Goal: Information Seeking & Learning: Learn about a topic

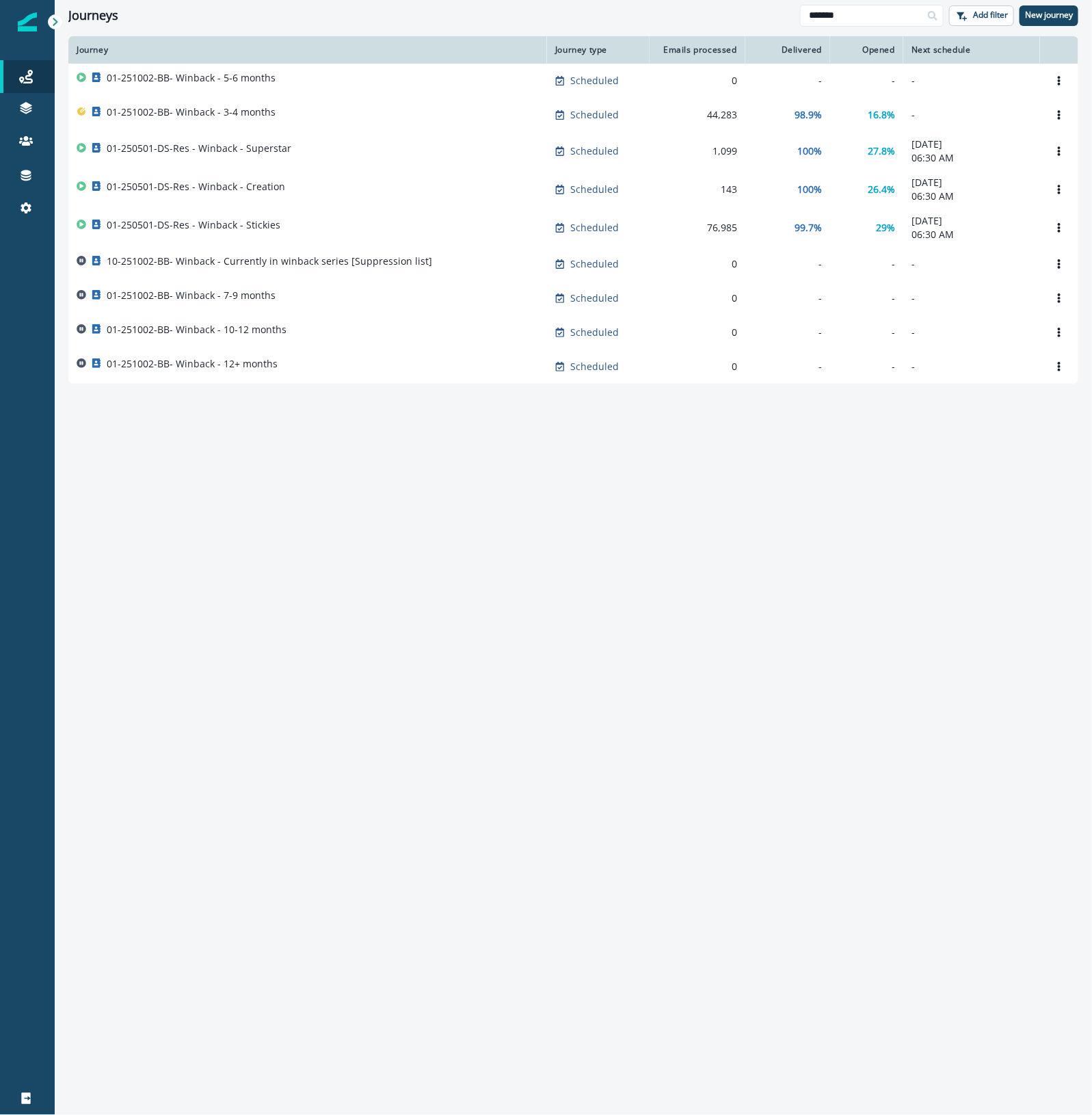
click at [432, 548] on div "Journey Journey type Emails processed Delivered Opened Next schedule 01-251002-…" at bounding box center [573, 575] width 1037 height 1077
click at [855, 760] on div "Journey Journey type Emails processed Delivered Opened Next schedule 01-251002-…" at bounding box center [573, 575] width 1037 height 1077
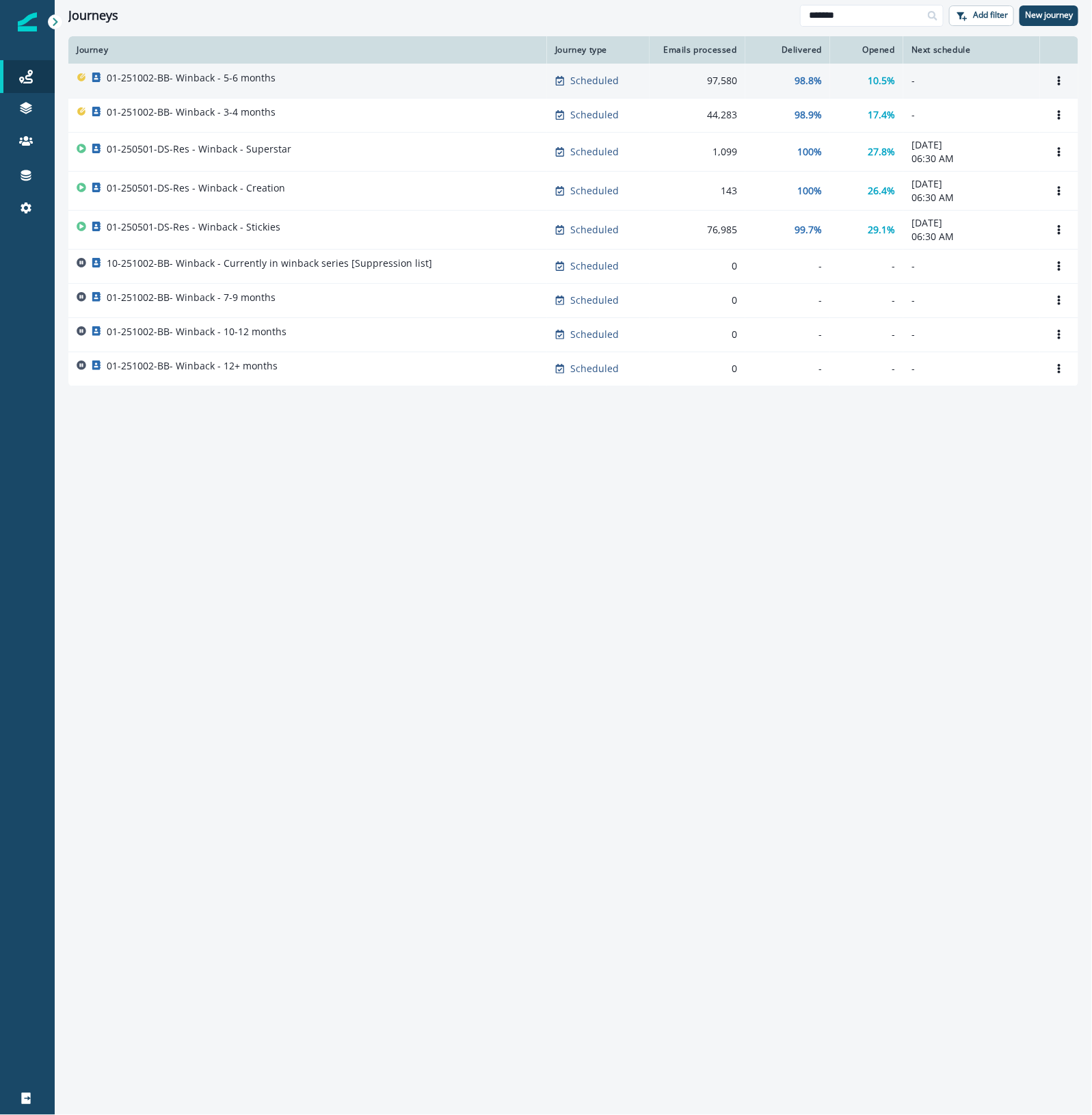
click at [243, 76] on p "01-251002-BB- Winback - 5-6 months" at bounding box center [191, 78] width 169 height 14
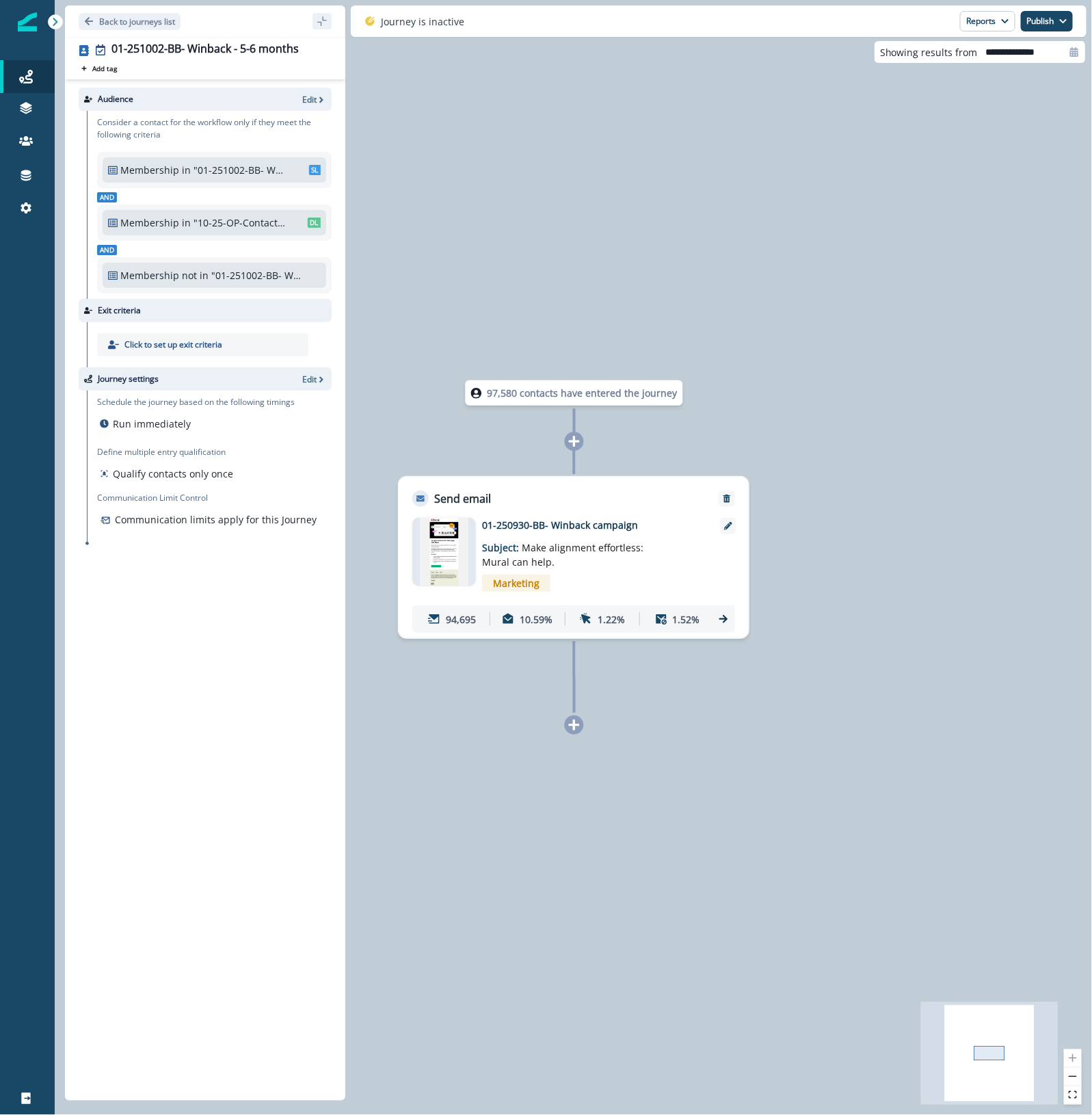
click at [726, 619] on icon at bounding box center [723, 619] width 8 height 8
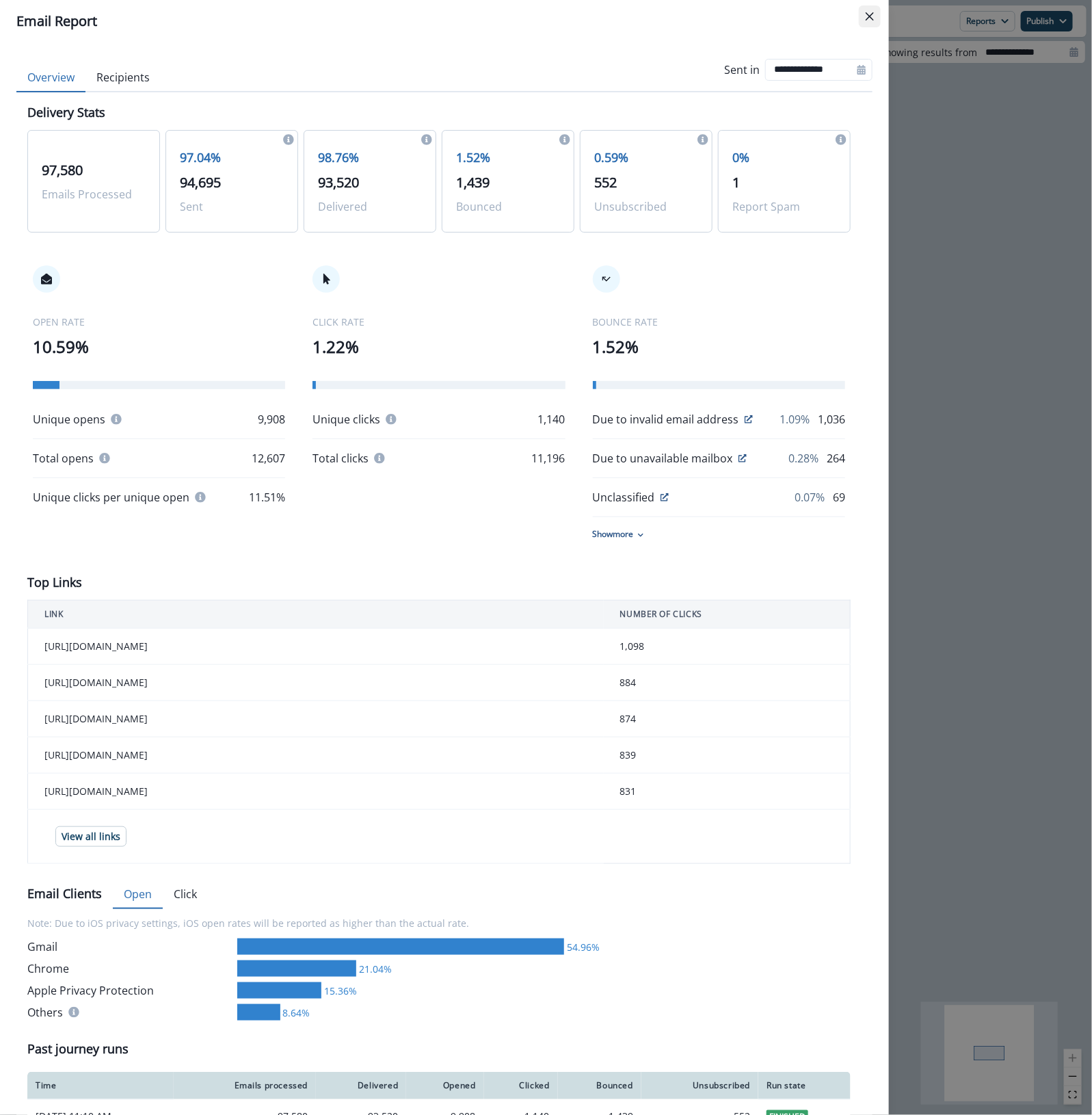
click at [870, 14] on icon "Close" at bounding box center [869, 16] width 8 height 8
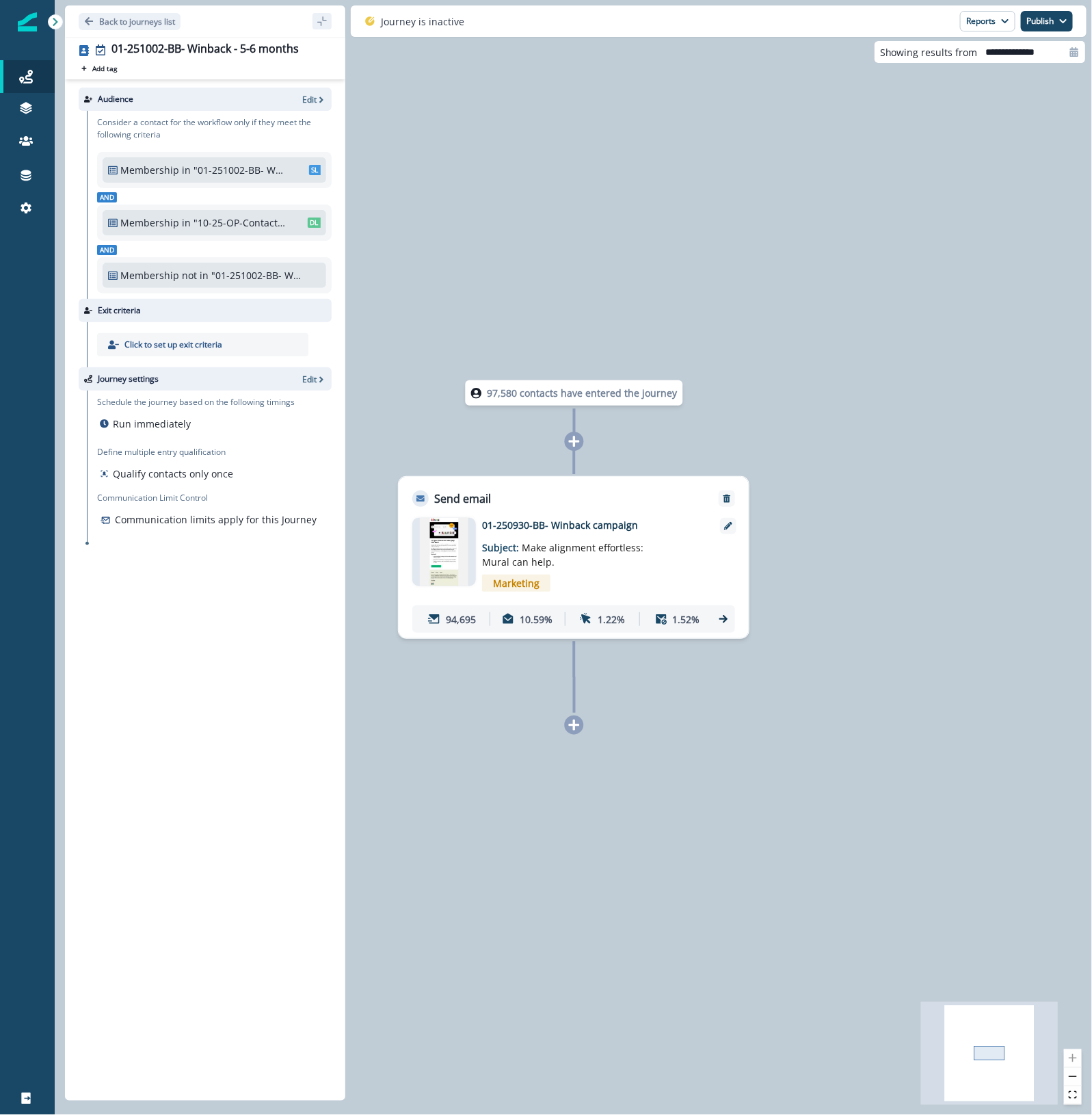
click at [796, 282] on div "97,580 contacts have entered the journey Send email Email asset changed, journe…" at bounding box center [573, 557] width 1037 height 1115
click at [108, 18] on p "Back to journeys list" at bounding box center [137, 22] width 76 height 11
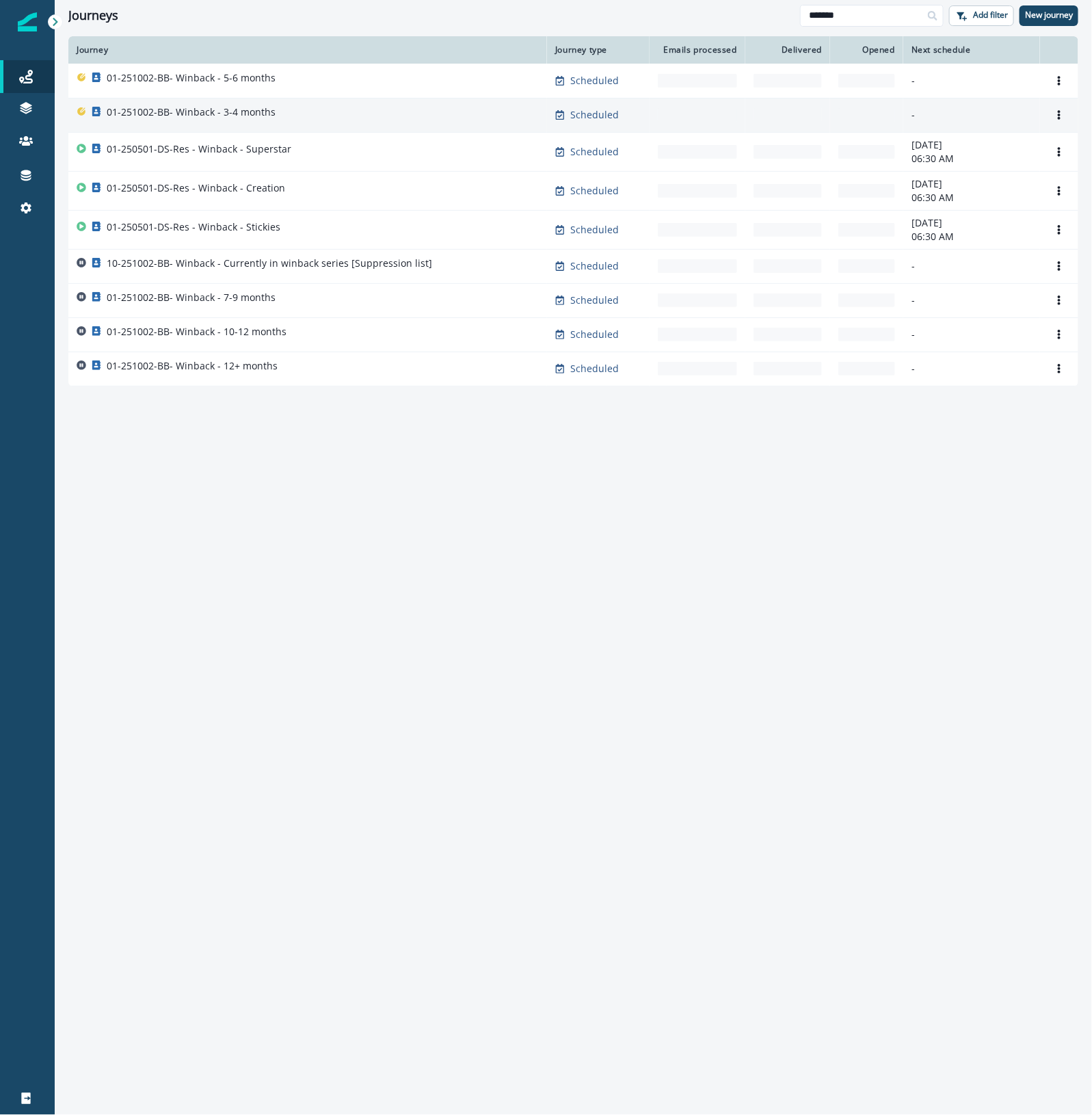
click at [246, 117] on p "01-251002-BB- Winback - 3-4 months" at bounding box center [191, 112] width 169 height 14
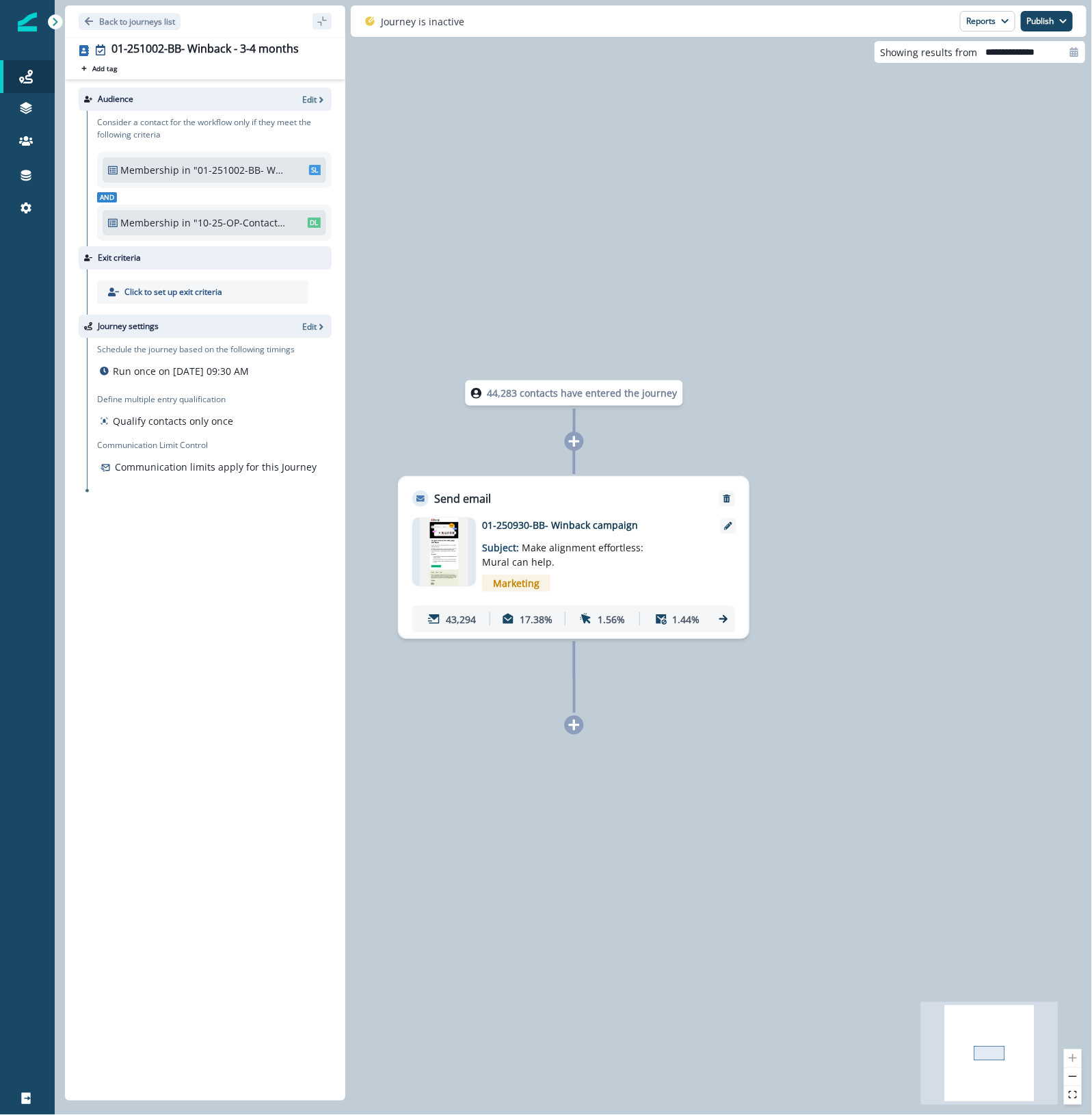
click at [722, 617] on icon at bounding box center [723, 618] width 12 height 12
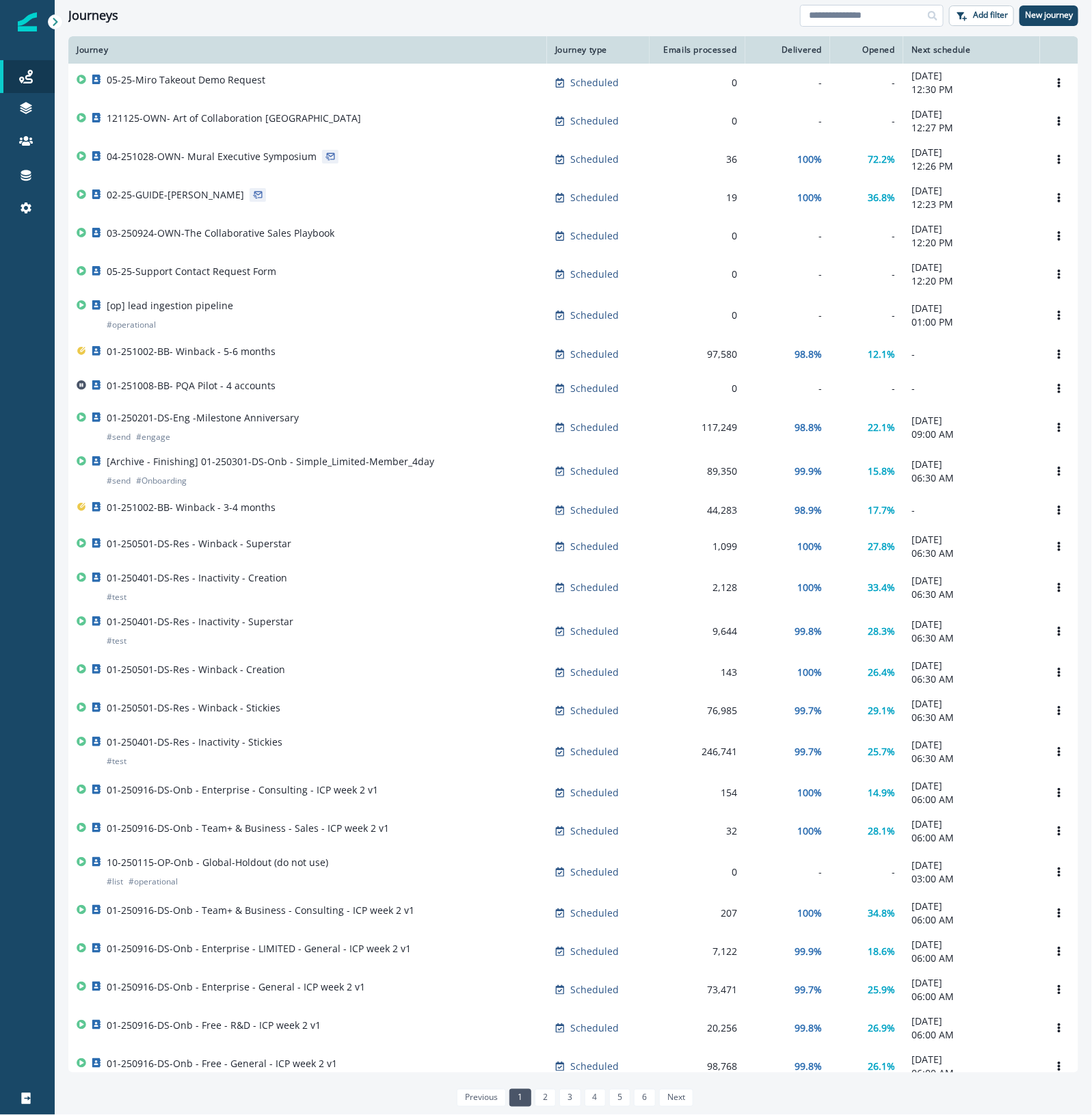
click at [869, 10] on input at bounding box center [872, 15] width 144 height 22
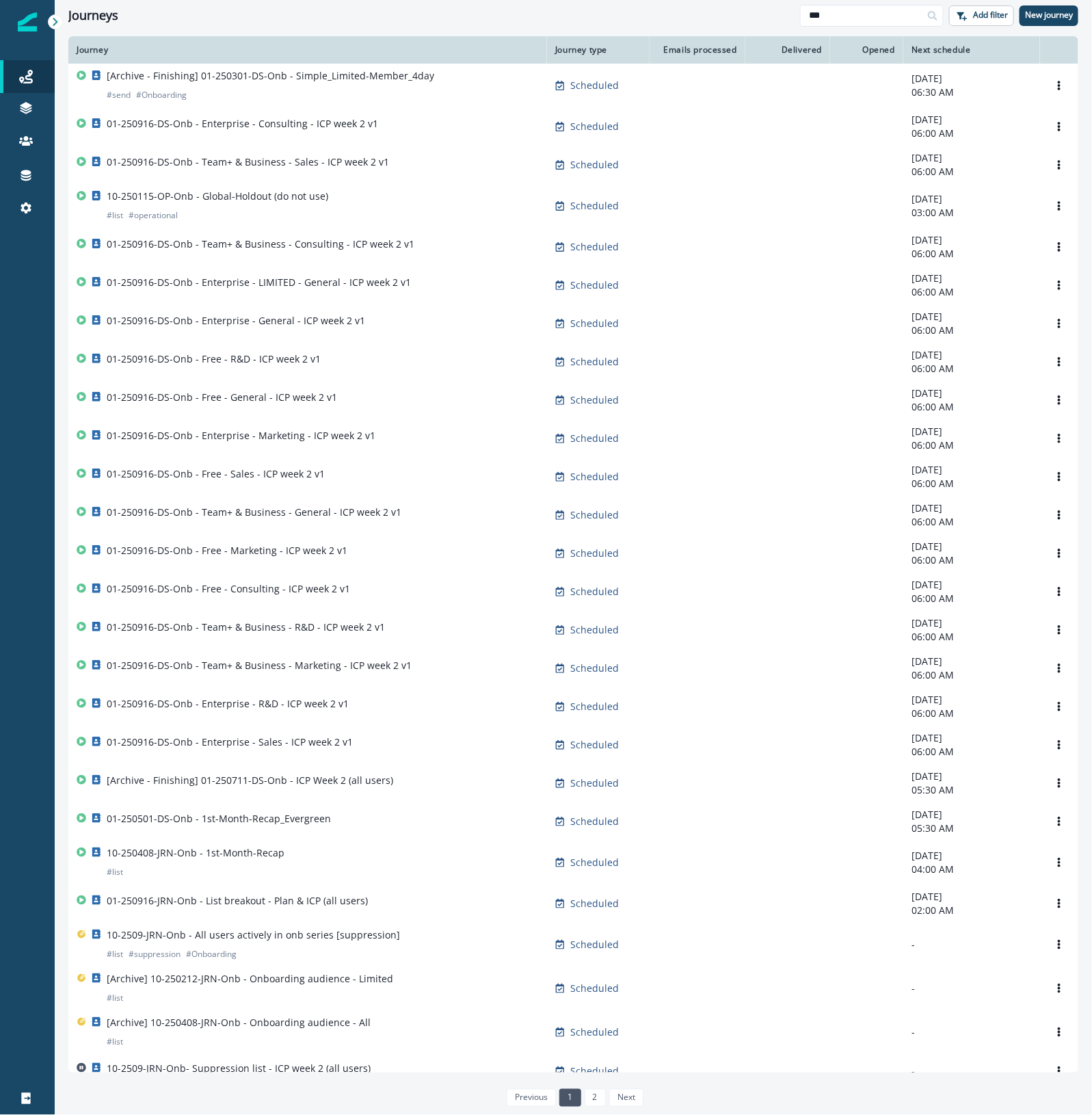
drag, startPoint x: 839, startPoint y: 9, endPoint x: 734, endPoint y: 12, distance: 105.0
click at [739, 7] on div "Journeys *** Add filter New journey" at bounding box center [573, 15] width 1037 height 31
type input "********"
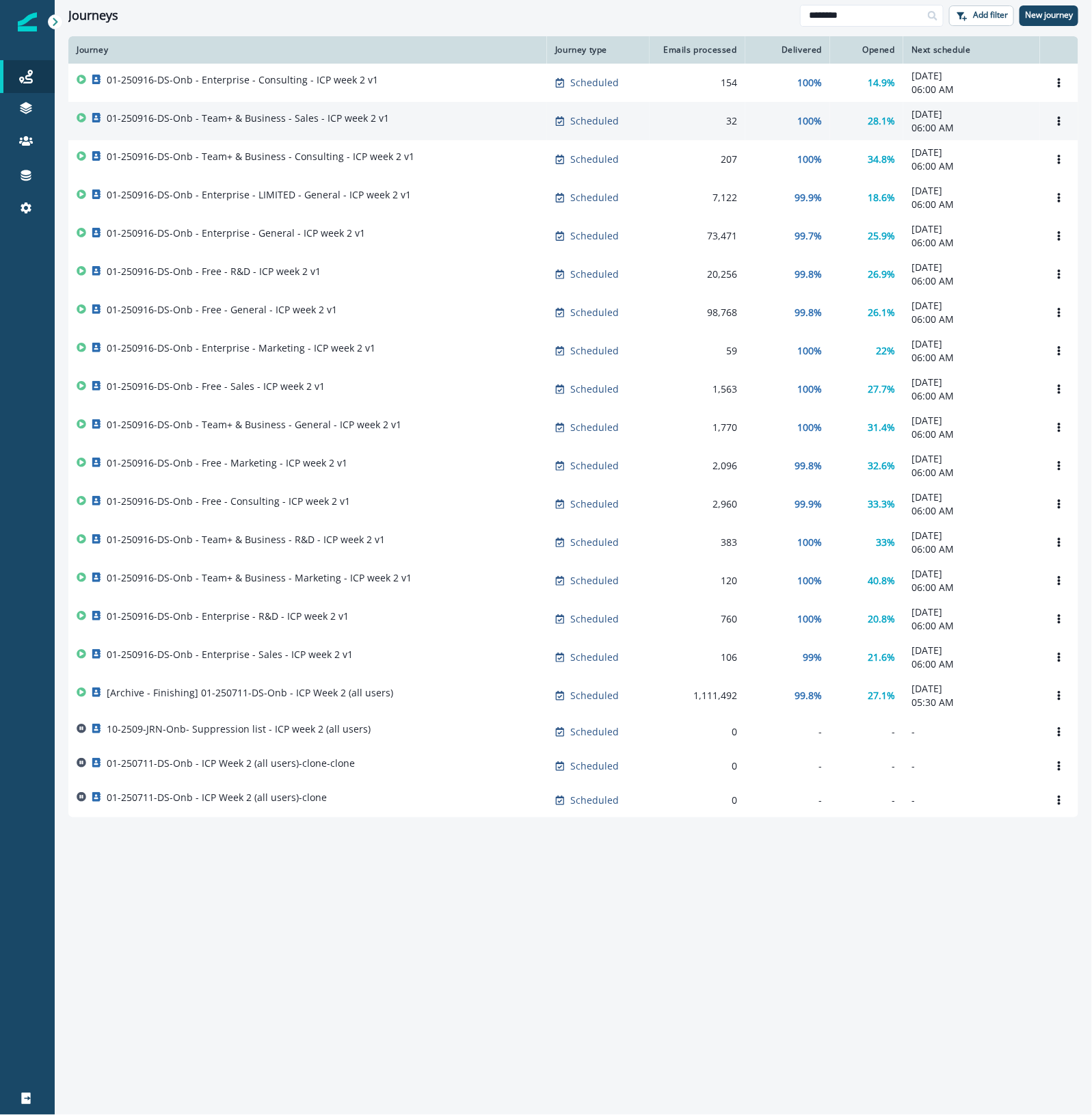
click at [218, 120] on p "01-250916-DS-Onb - Team+ & Business - Sales - ICP week 2 v1" at bounding box center [247, 118] width 282 height 14
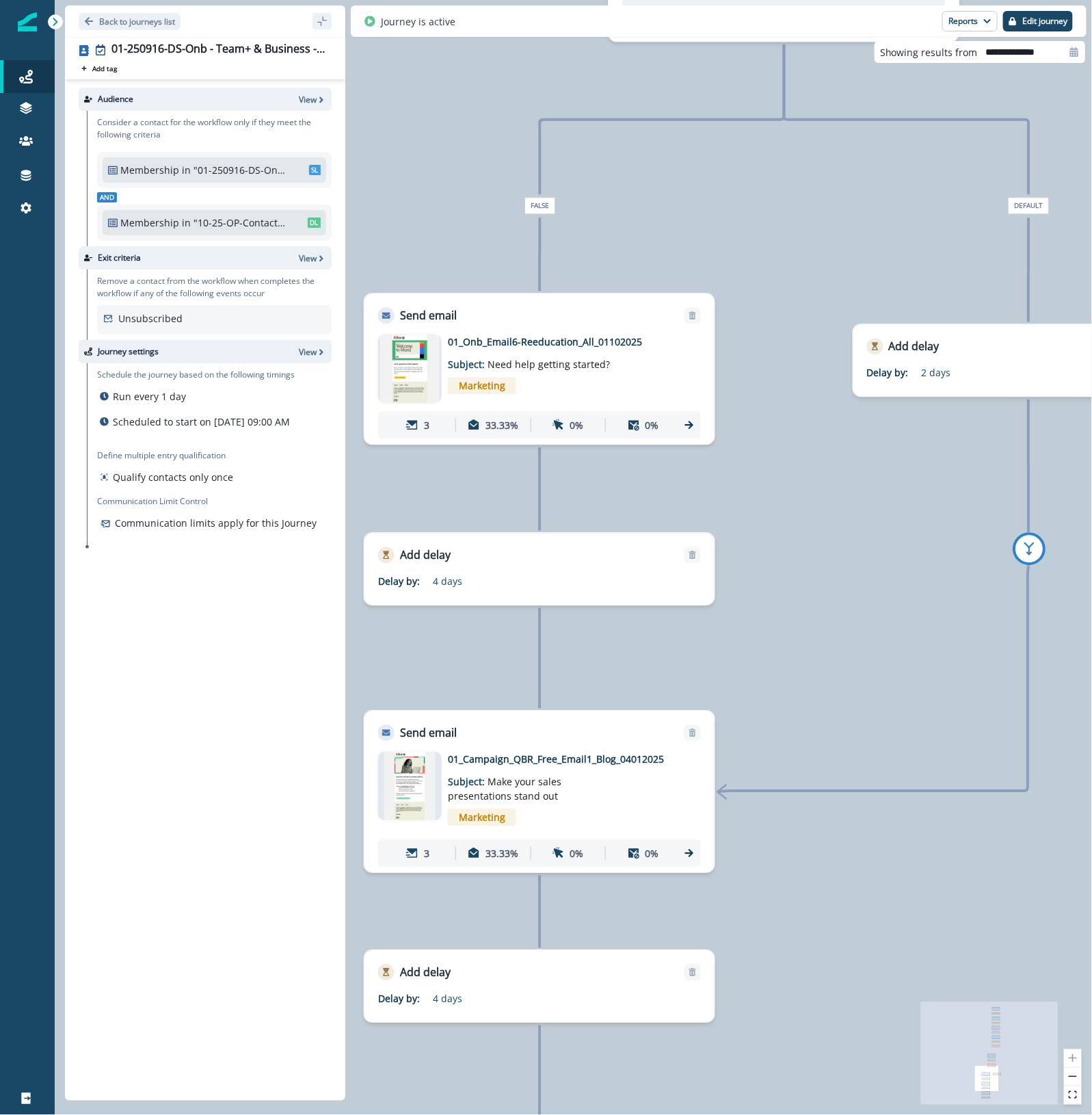
click at [652, 758] on p "01_Campaign_QBR_Free_Email1_Blog_04012025" at bounding box center [557, 759] width 219 height 14
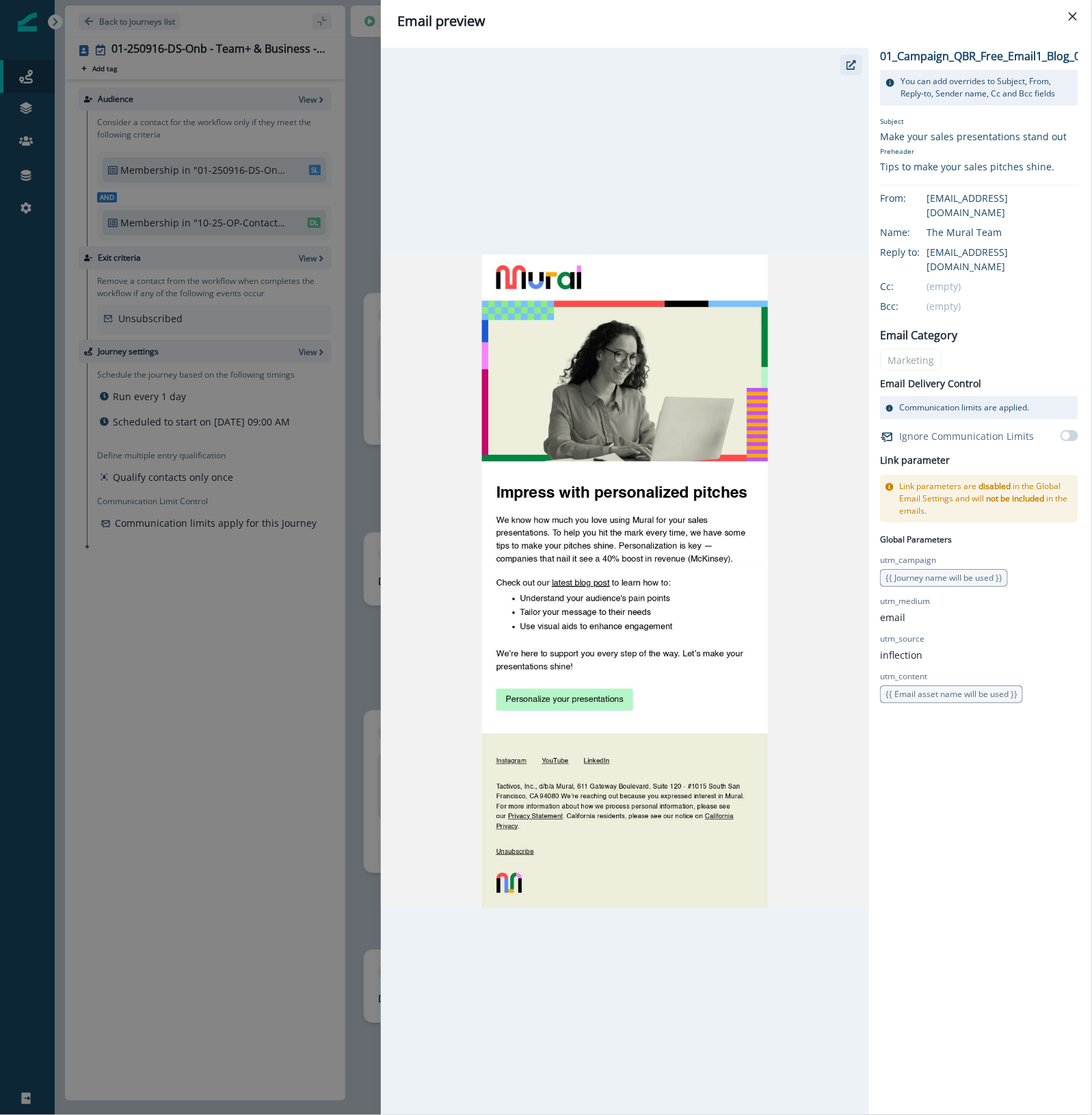
click at [851, 65] on icon "button" at bounding box center [852, 65] width 10 height 10
click at [1071, 18] on icon "Close" at bounding box center [1073, 16] width 8 height 8
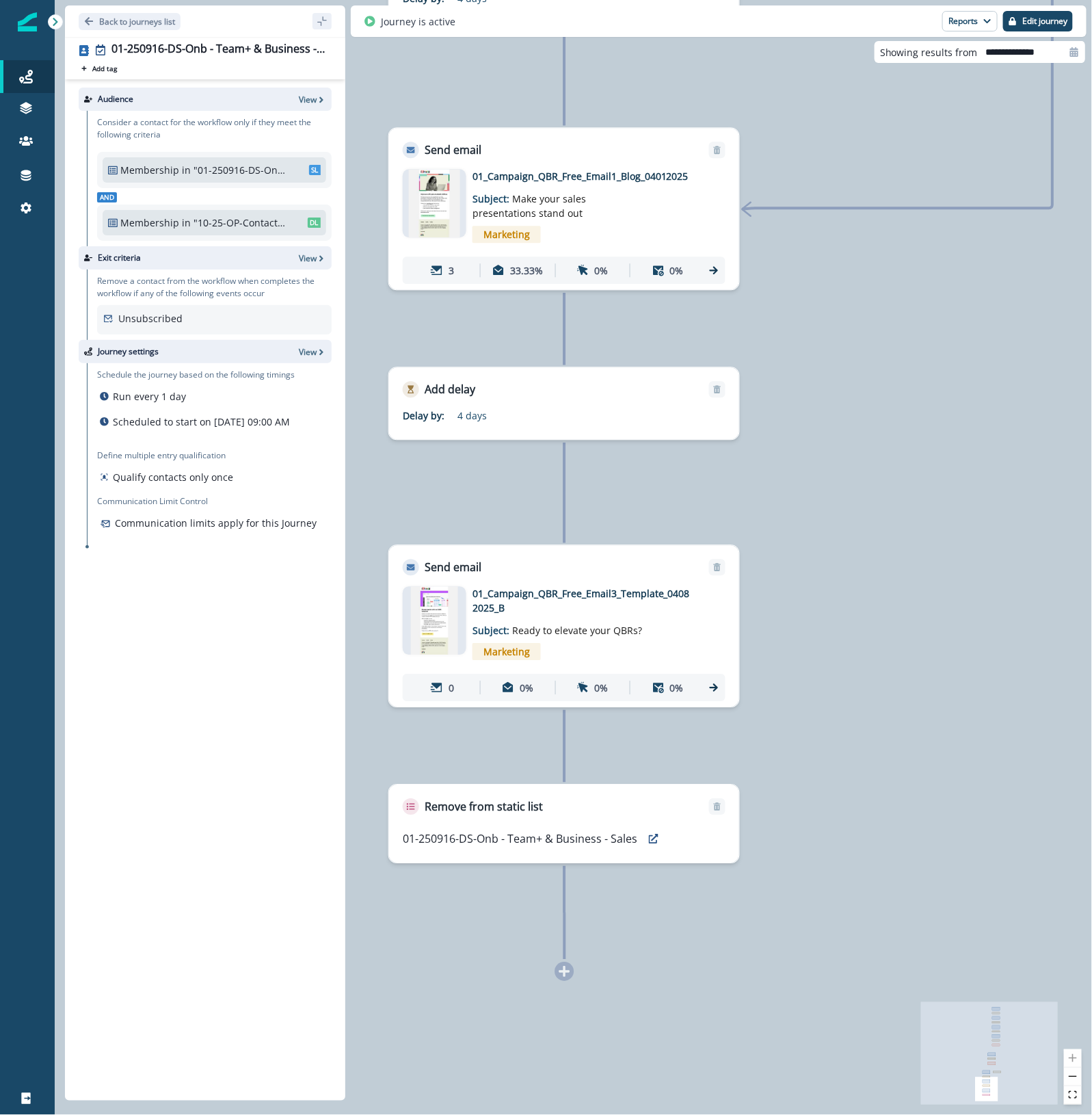
drag, startPoint x: 894, startPoint y: 957, endPoint x: 918, endPoint y: 375, distance: 582.5
click at [918, 375] on div "7 contacts have entered the journey Send email Email asset changed, journey rep…" at bounding box center [573, 557] width 1037 height 1115
click at [640, 590] on p "01_Campaign_QBR_Free_Email3_Template_04082025_B" at bounding box center [582, 601] width 219 height 29
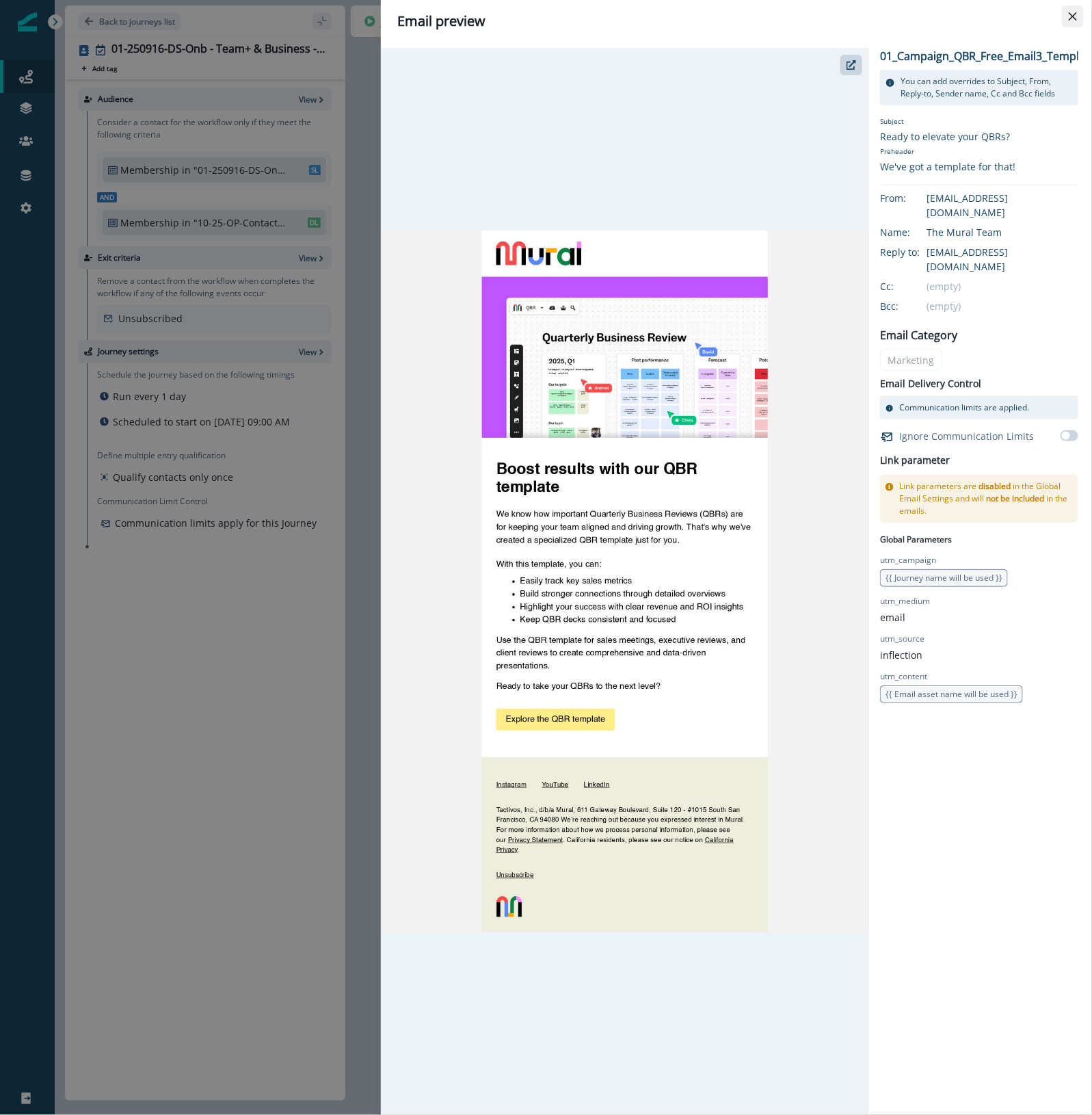
click at [1076, 15] on icon "Close" at bounding box center [1073, 16] width 8 height 8
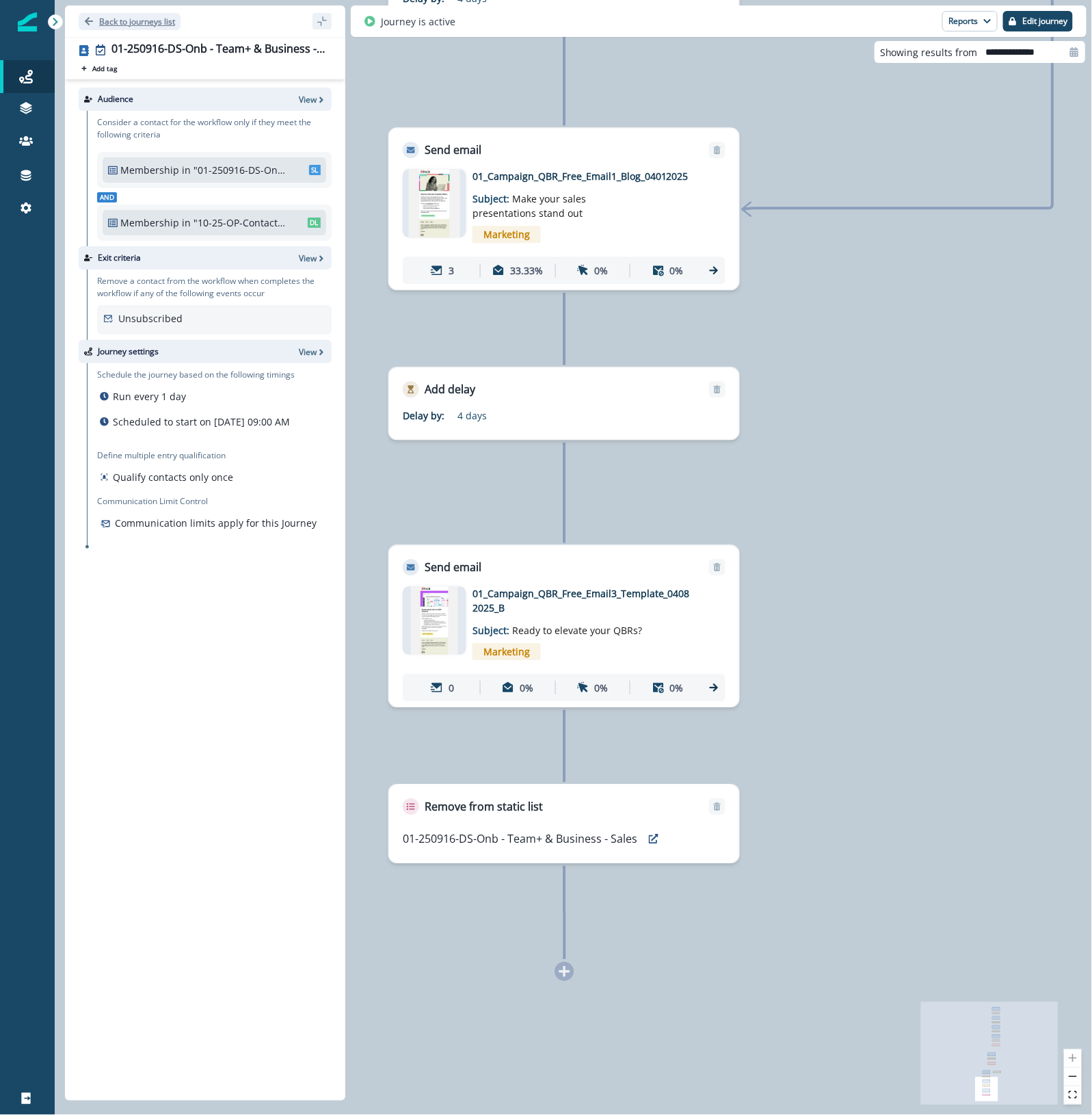
click at [118, 14] on button "Back to journeys list" at bounding box center [129, 21] width 102 height 17
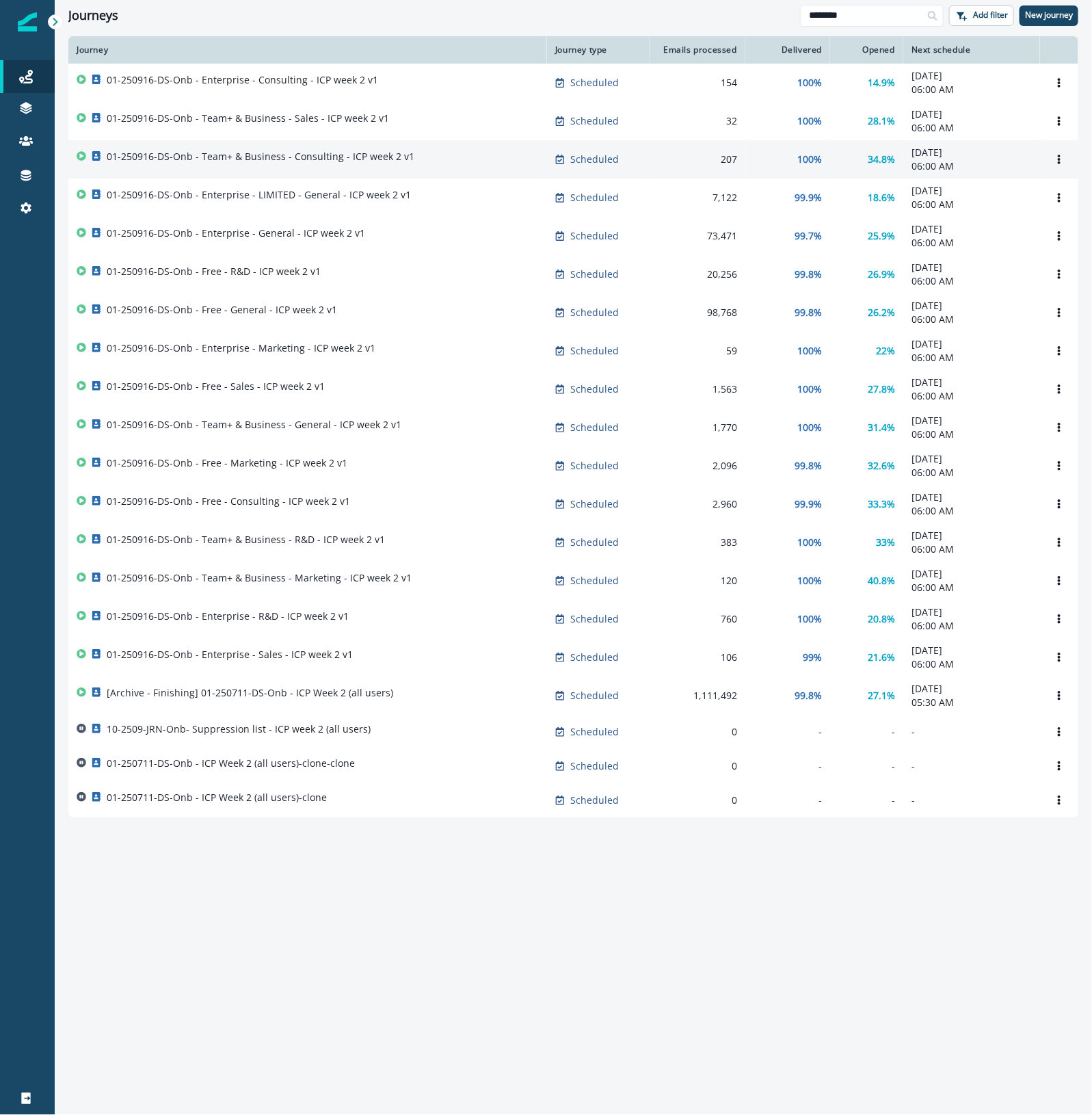
click at [330, 158] on p "01-250916-DS-Onb - Team+ & Business - Consulting - ICP week 2 v1" at bounding box center [260, 156] width 308 height 14
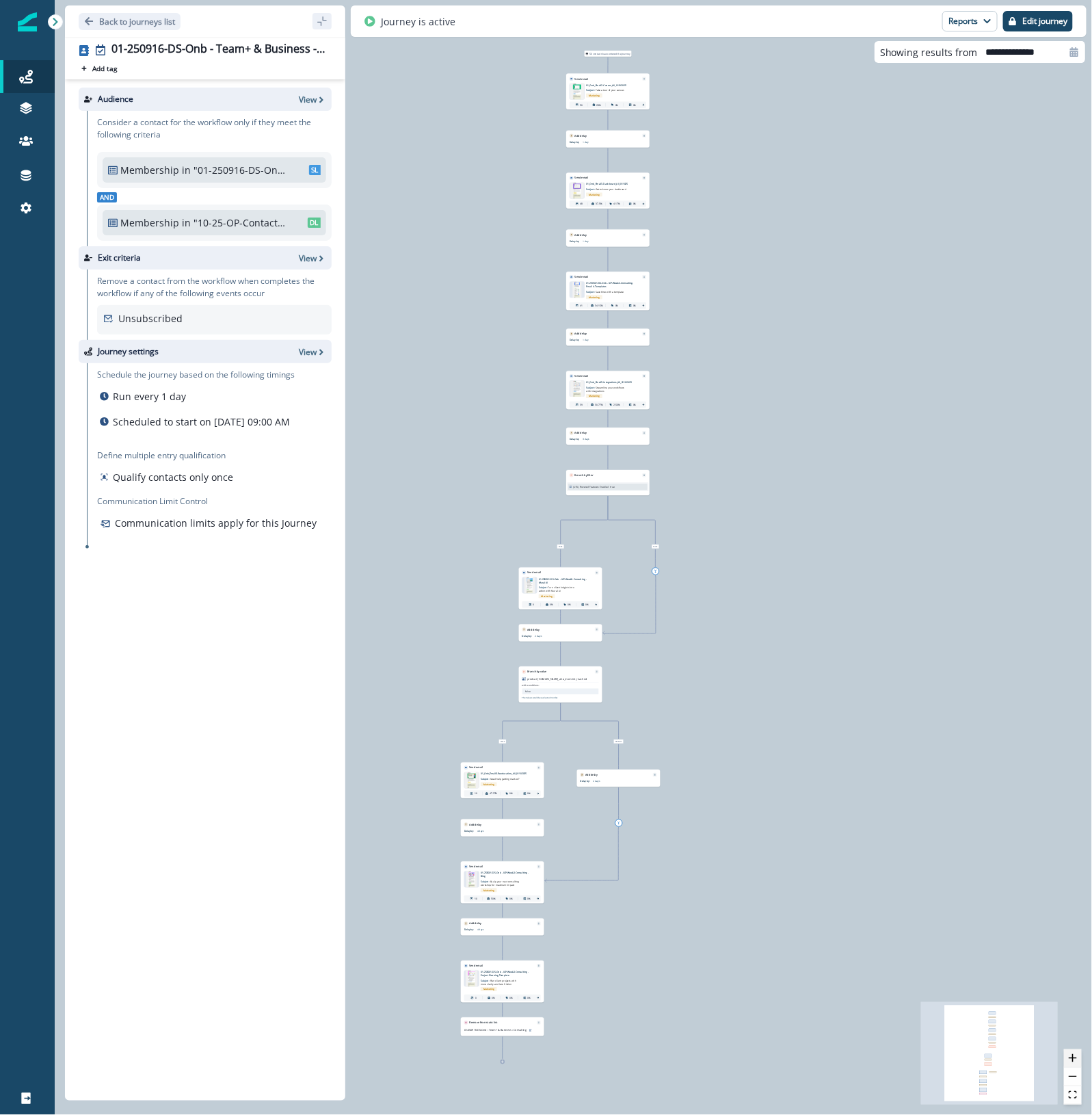
click at [1075, 1058] on icon "zoom in" at bounding box center [1073, 1058] width 8 height 8
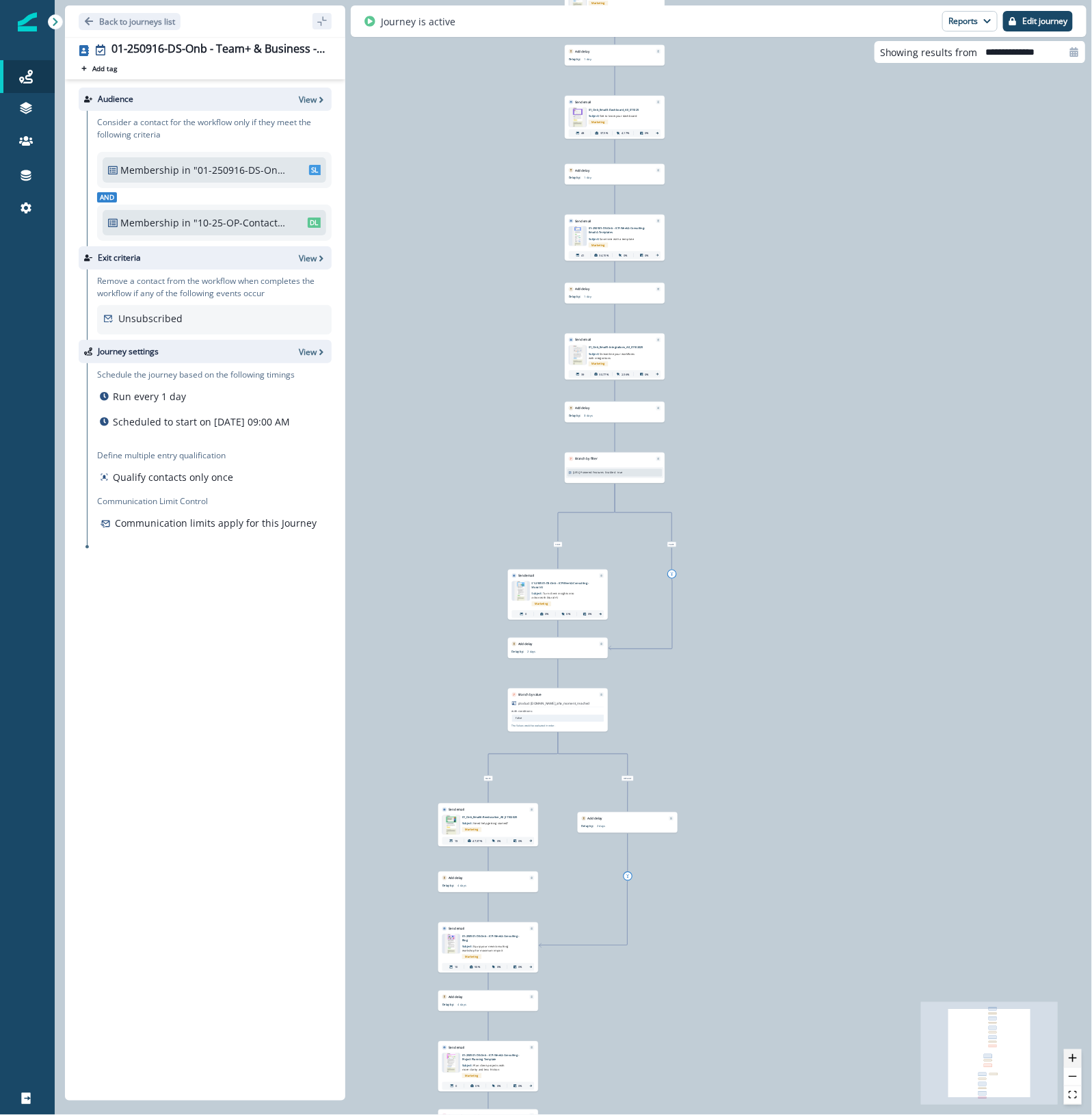
click at [1075, 1058] on icon "zoom in" at bounding box center [1073, 1058] width 8 height 8
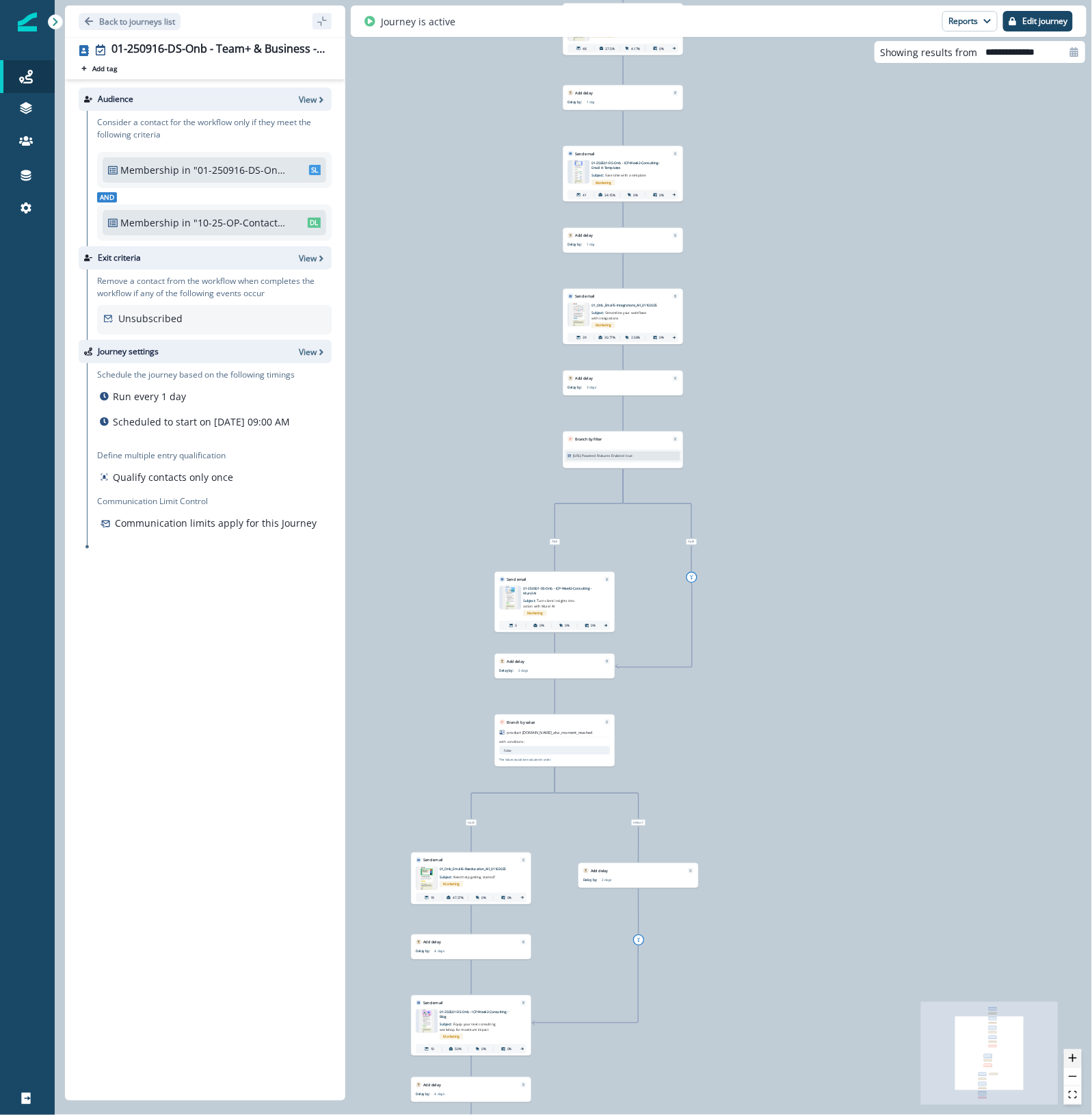
click at [1075, 1058] on icon "zoom in" at bounding box center [1073, 1058] width 8 height 8
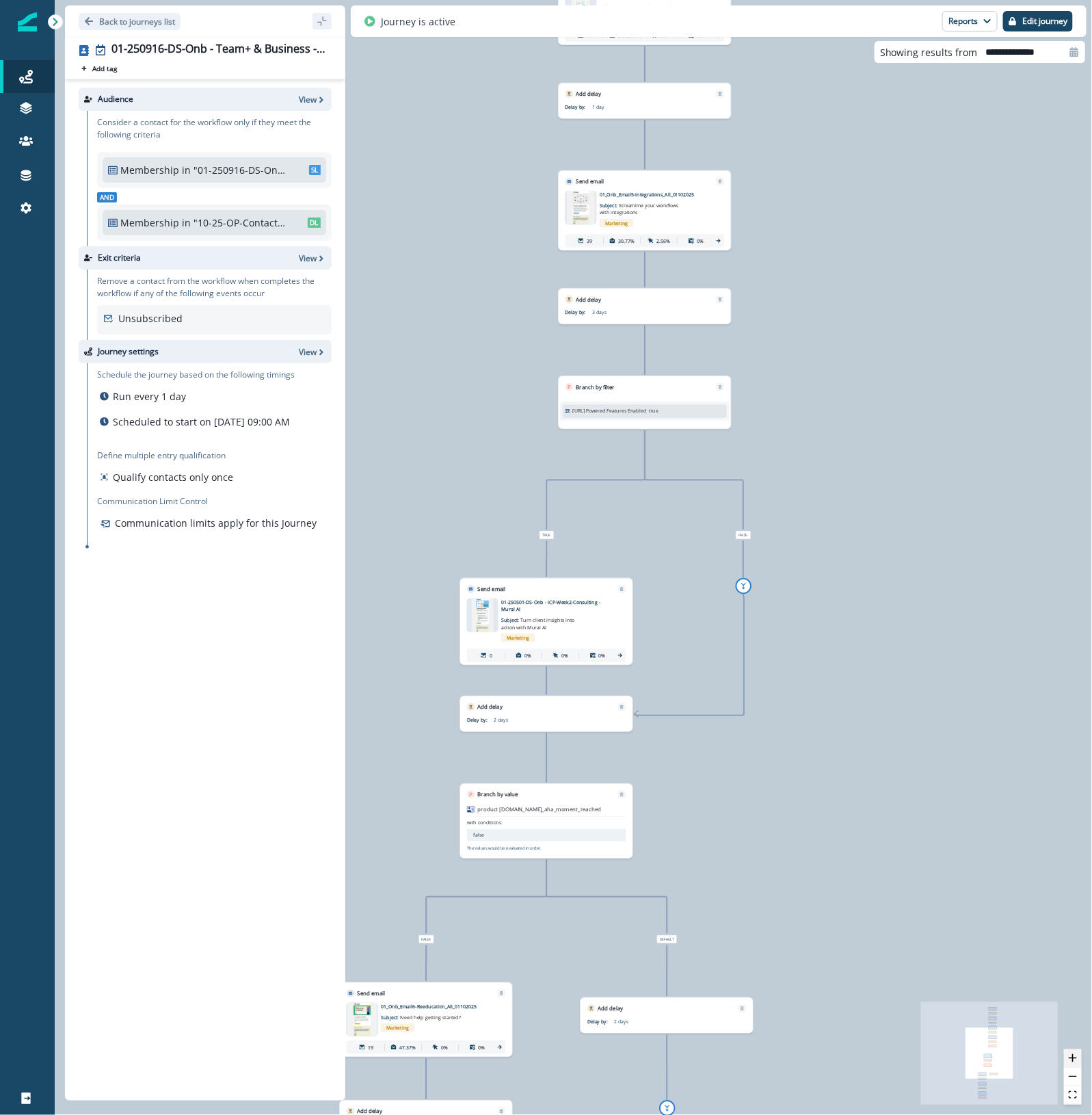
click at [1075, 1058] on icon "zoom in" at bounding box center [1073, 1058] width 8 height 8
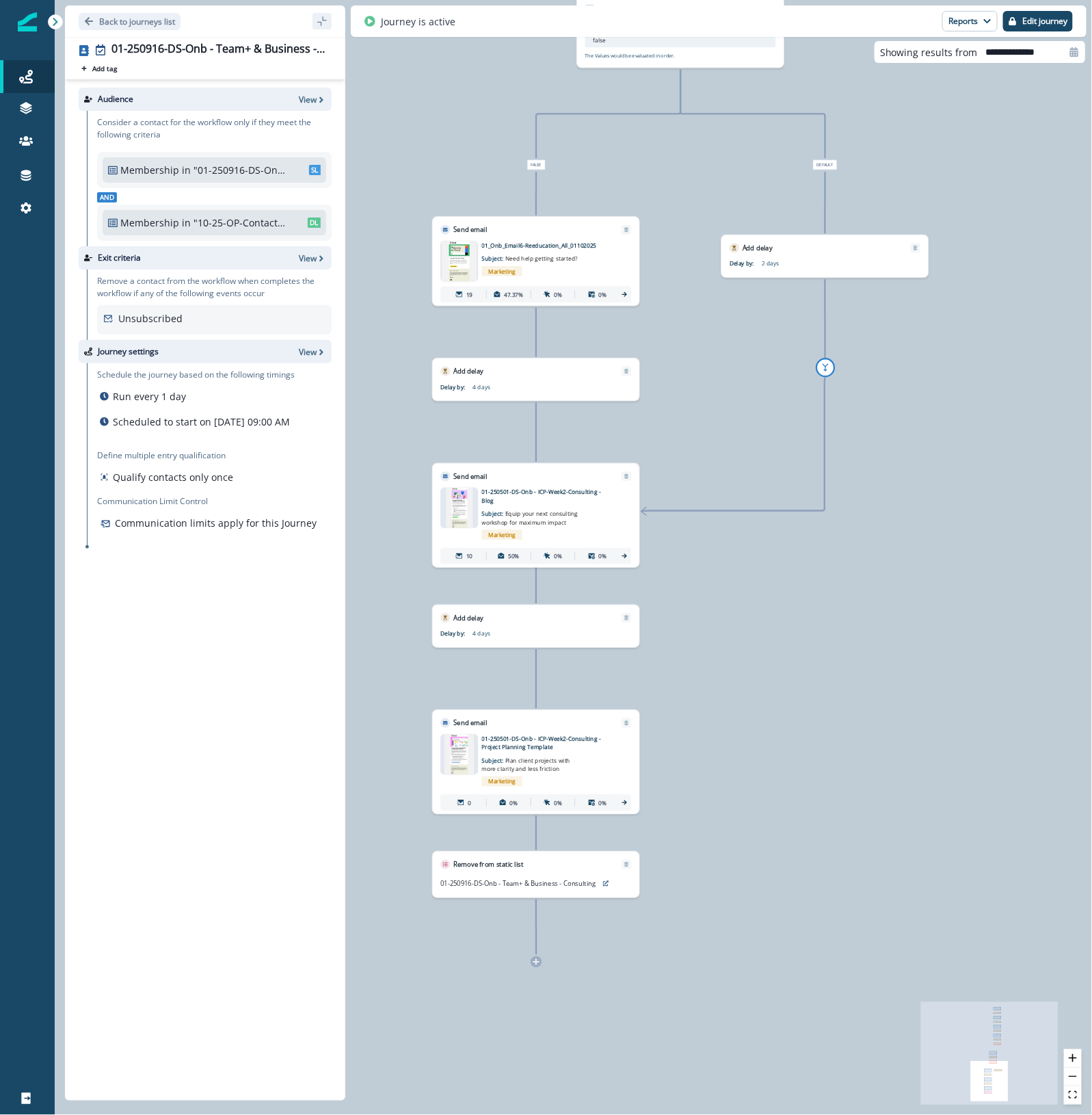
drag, startPoint x: 770, startPoint y: 896, endPoint x: 905, endPoint y: 42, distance: 864.6
click at [905, 42] on div "Back to journeys list 01-250916-DS-Onb - Team+ & Business - Consulting - ICP we…" at bounding box center [573, 557] width 1037 height 1115
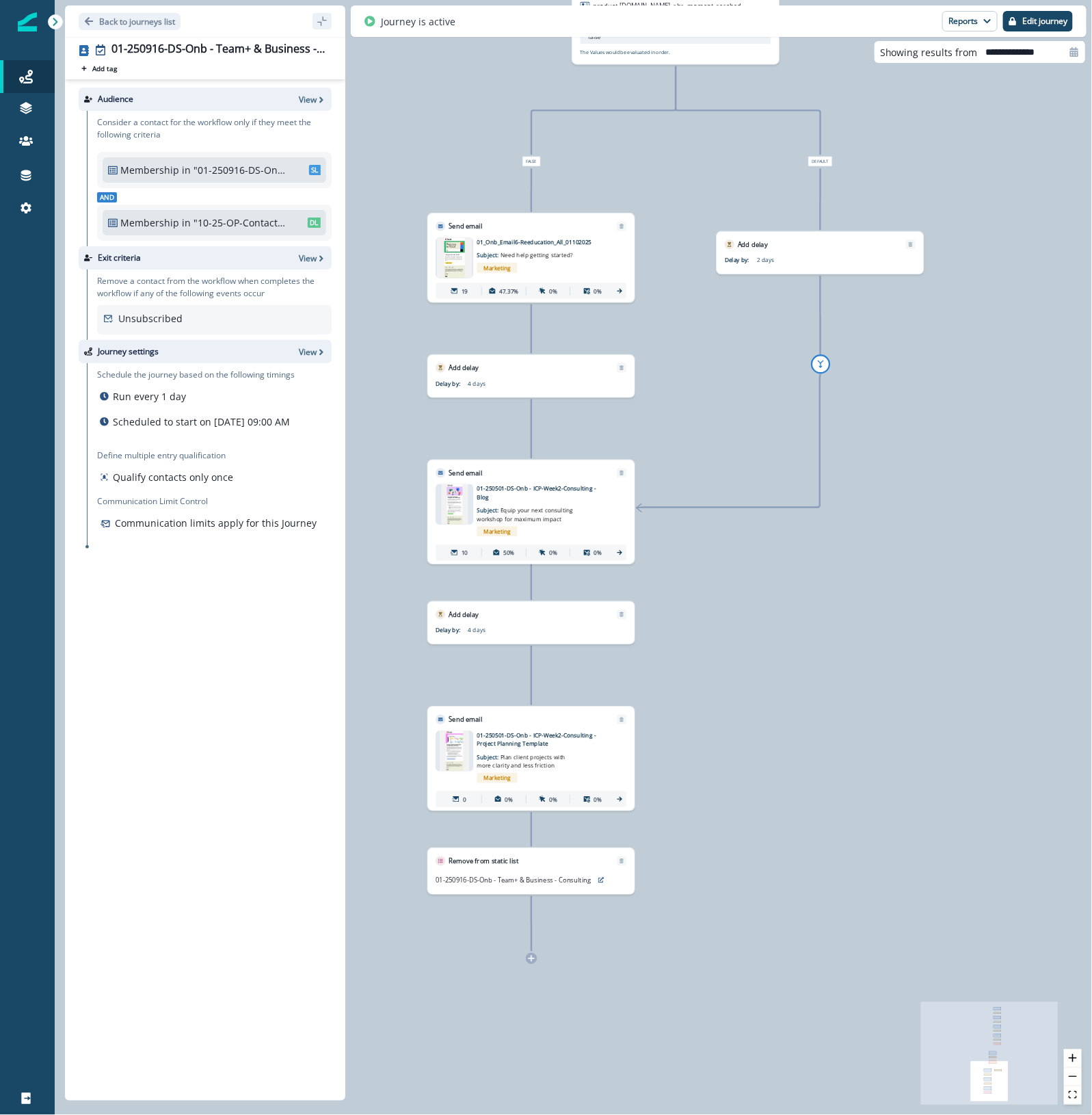
click at [455, 510] on img at bounding box center [454, 504] width 27 height 40
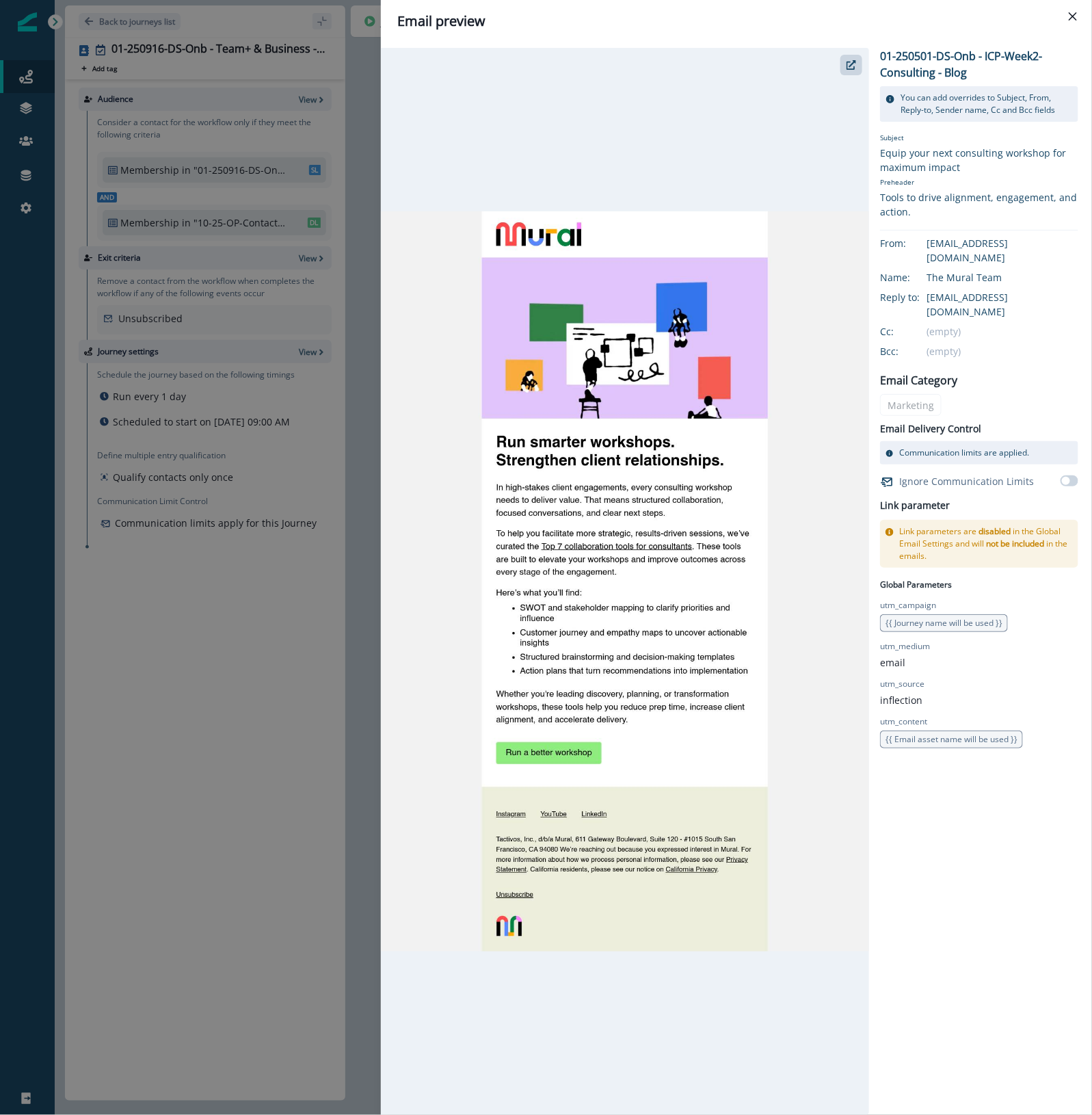
click at [561, 754] on img at bounding box center [625, 582] width 489 height 741
click at [845, 63] on button "button" at bounding box center [851, 65] width 22 height 21
click at [1077, 14] on icon "Close" at bounding box center [1073, 16] width 8 height 8
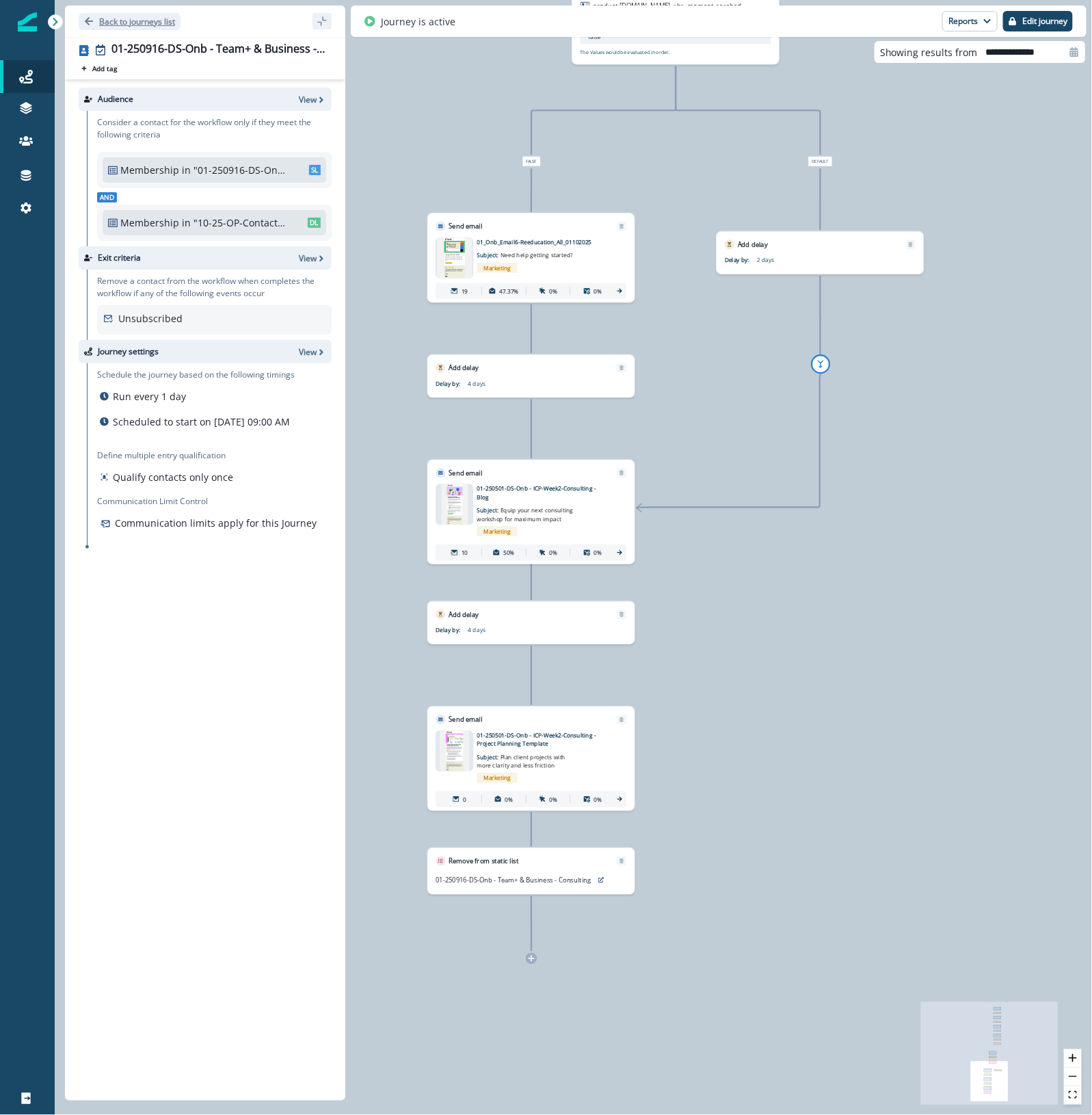
click at [117, 23] on p "Back to journeys list" at bounding box center [137, 22] width 76 height 11
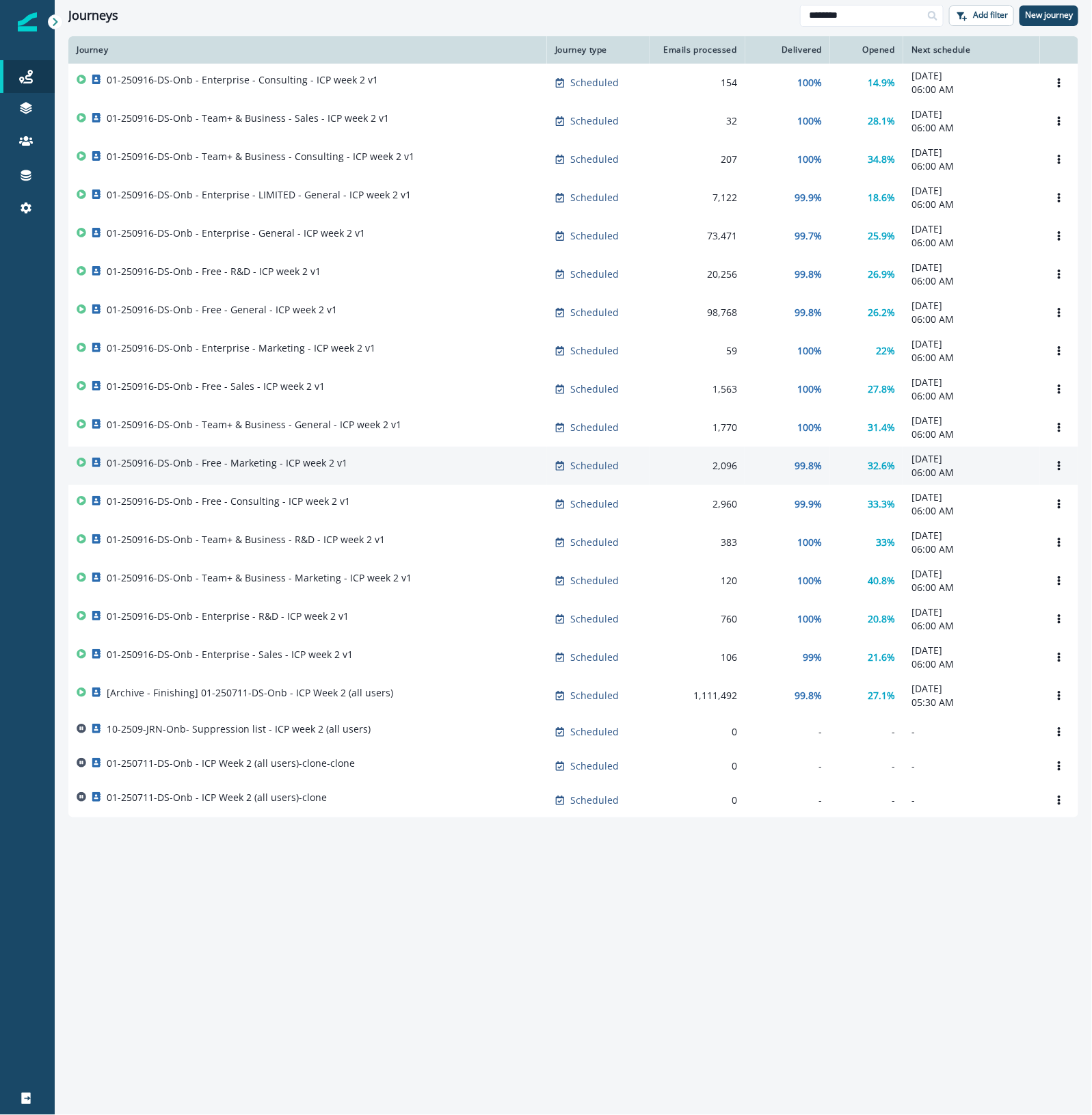
click at [403, 475] on div "01-250916-DS-Onb - Free - Marketing - ICP week 2 v1" at bounding box center [307, 466] width 462 height 19
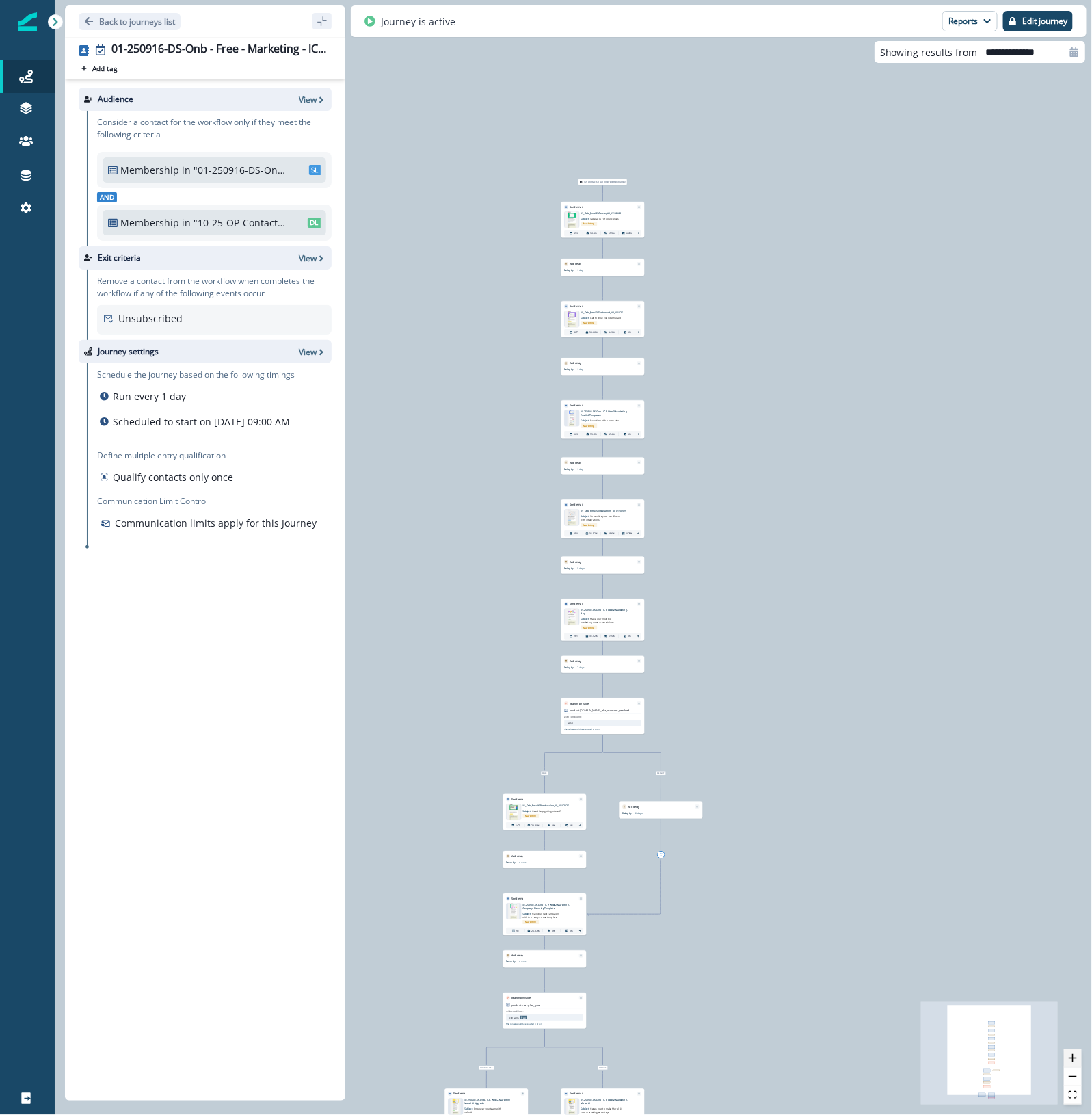
click at [1071, 1058] on icon "zoom in" at bounding box center [1073, 1058] width 8 height 8
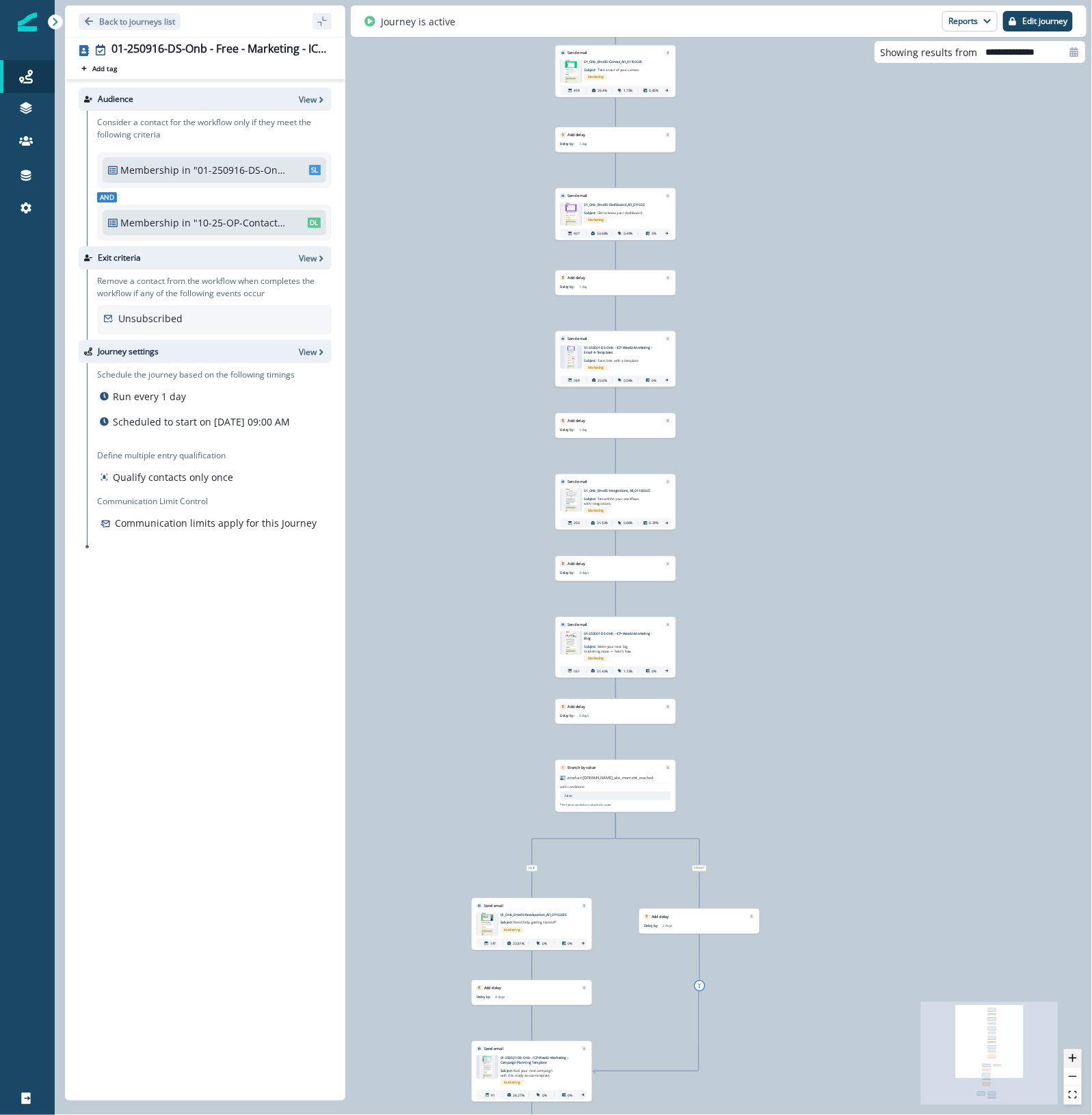
click at [1071, 1058] on icon "zoom in" at bounding box center [1073, 1058] width 8 height 8
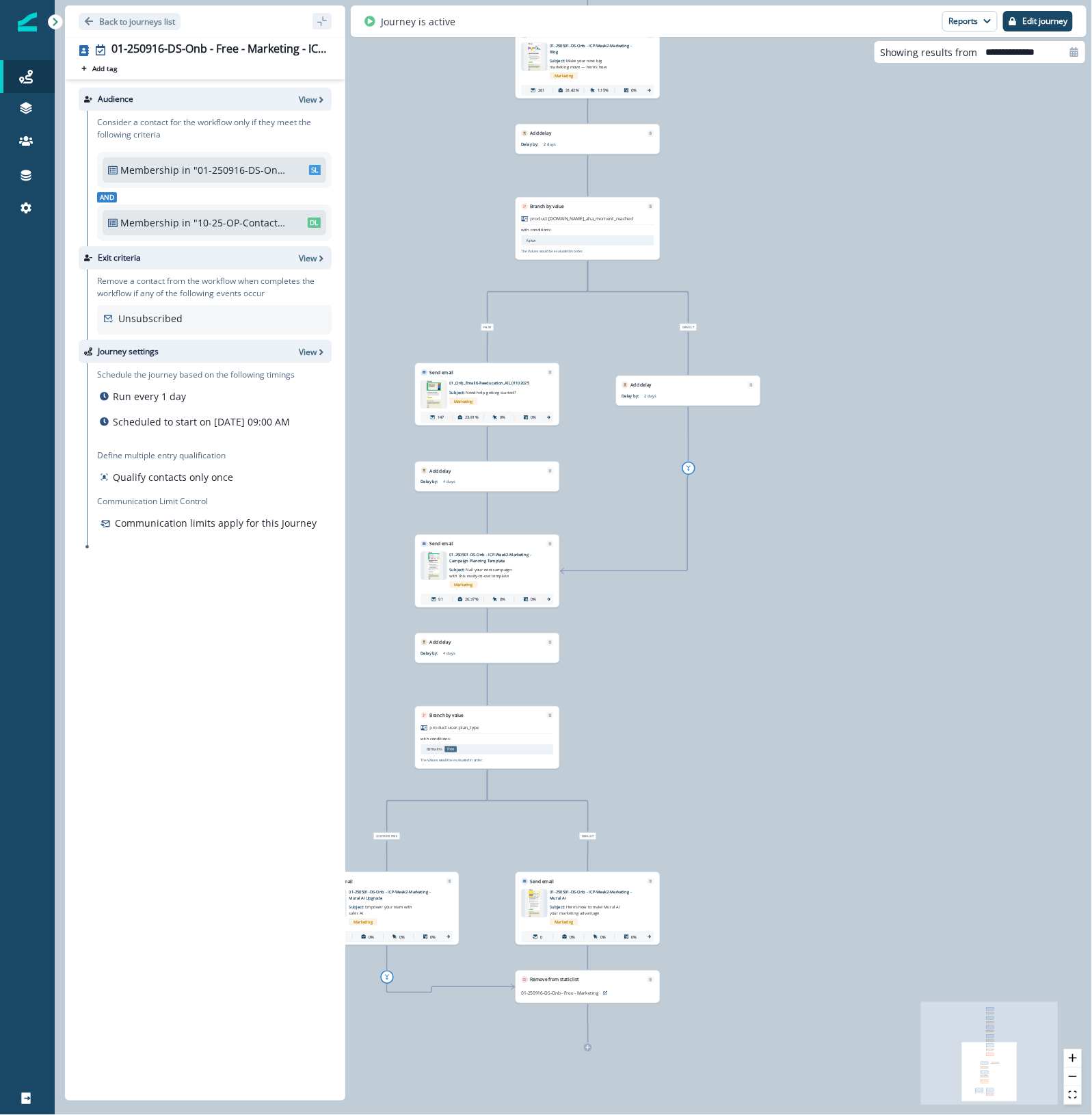
drag, startPoint x: 941, startPoint y: 851, endPoint x: 920, endPoint y: 175, distance: 676.3
click at [920, 175] on div "459 contacts have entered the journey Send email Email asset changed, journey r…" at bounding box center [573, 557] width 1037 height 1115
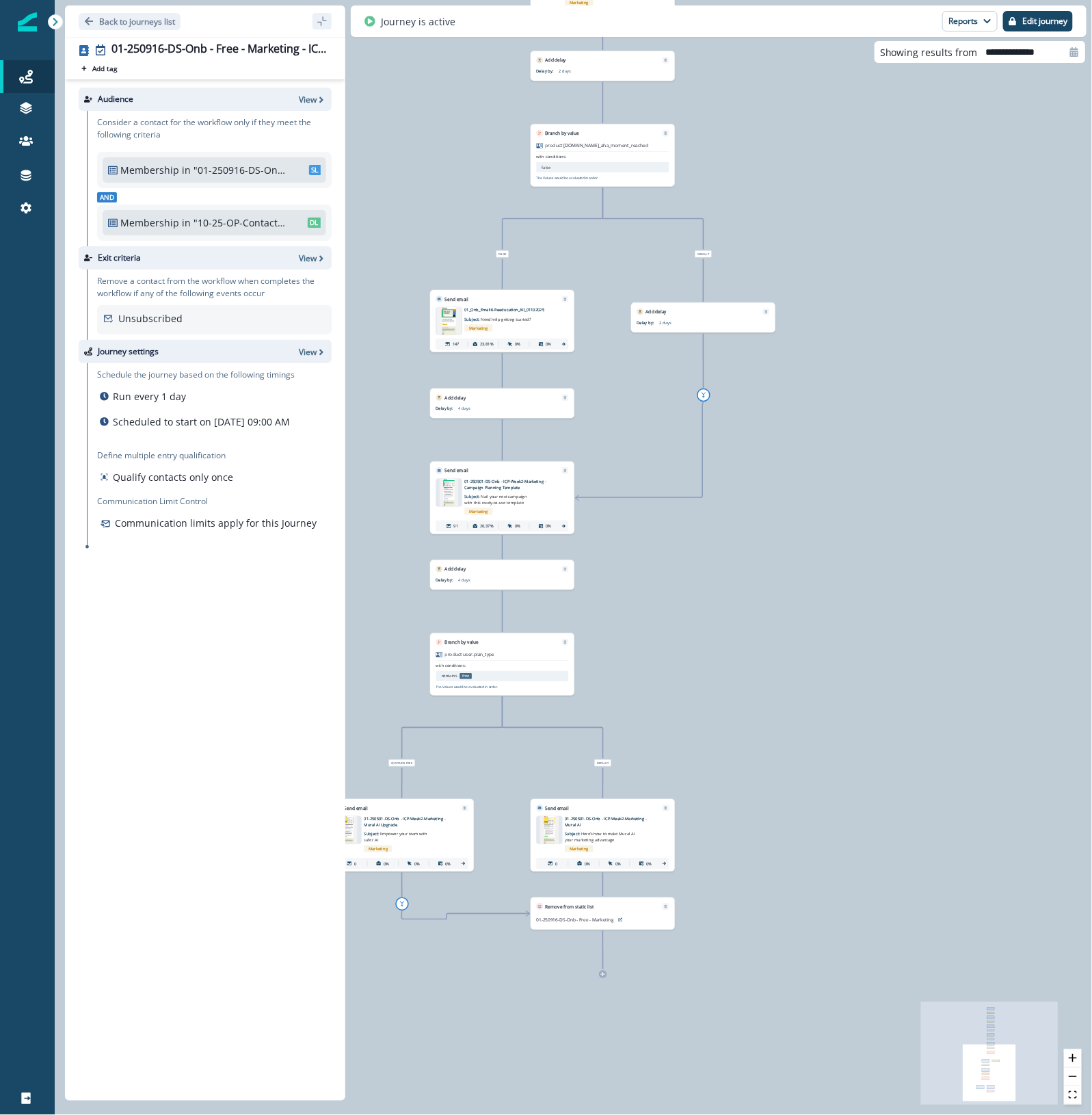
click at [489, 481] on p "01-250501-DS-Onb - ICP-Week2-Marketing - Campaign Planning Template" at bounding box center [509, 485] width 90 height 11
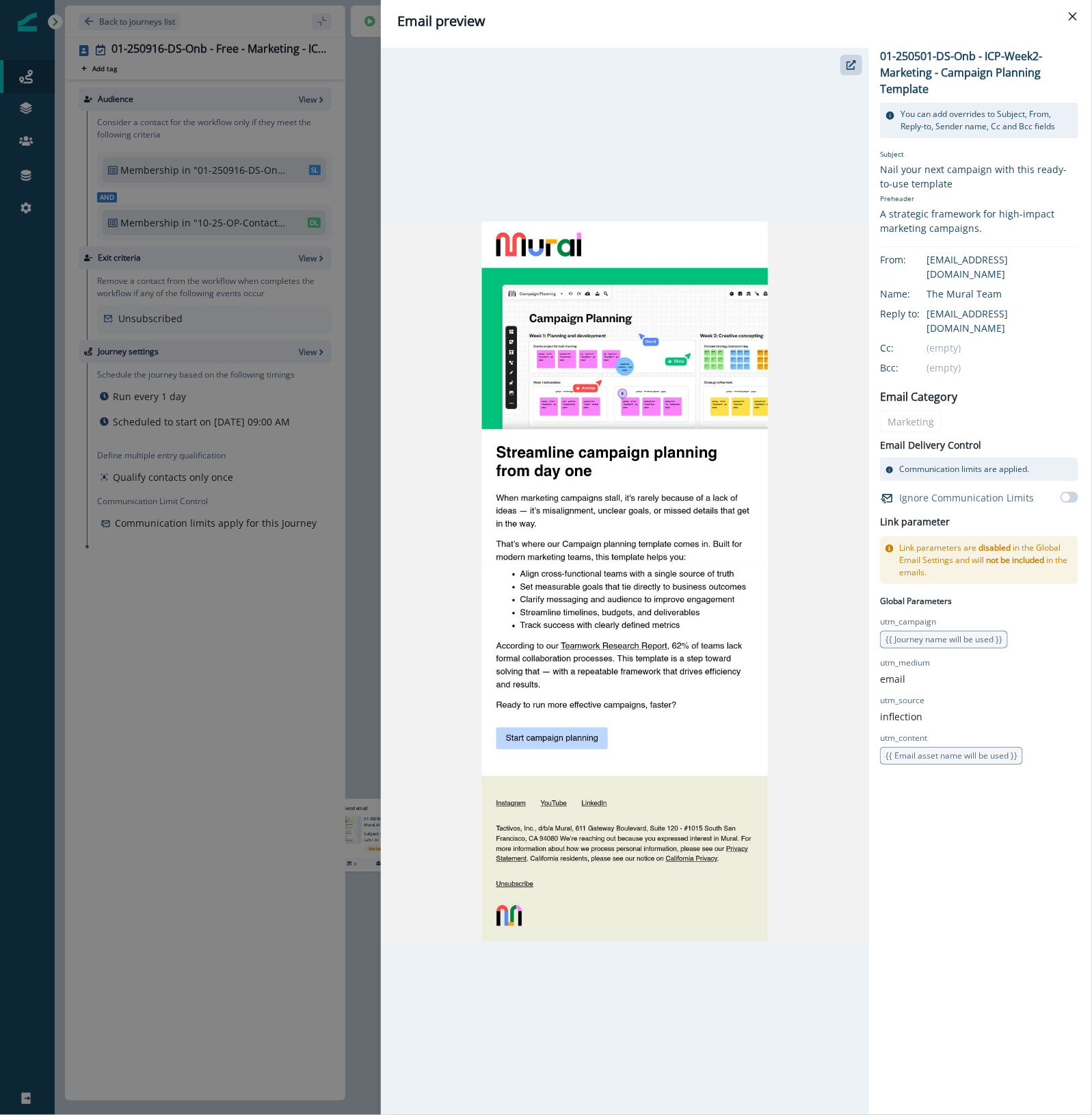
click at [185, 730] on div "Email preview 01-250501-DS-Onb - ICP-Week2-Marketing - Campaign Planning Templa…" at bounding box center [546, 557] width 1092 height 1115
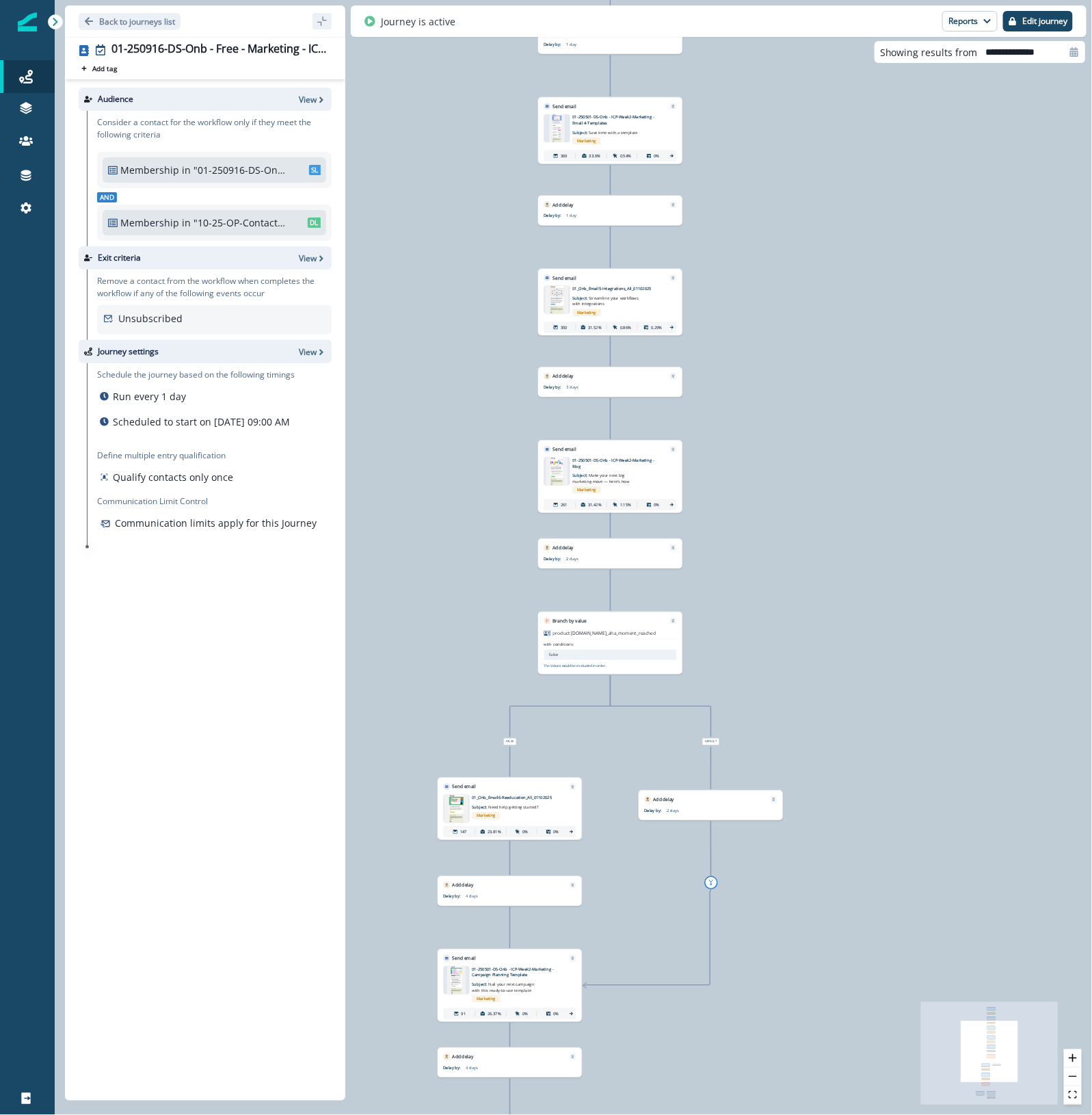
drag, startPoint x: 780, startPoint y: 666, endPoint x: 787, endPoint y: 1154, distance: 488.1
click at [787, 1114] on html "A newer version of Inflection.io is available. Refresh your page to load the la…" at bounding box center [546, 557] width 1092 height 1115
click at [559, 476] on img at bounding box center [557, 471] width 21 height 28
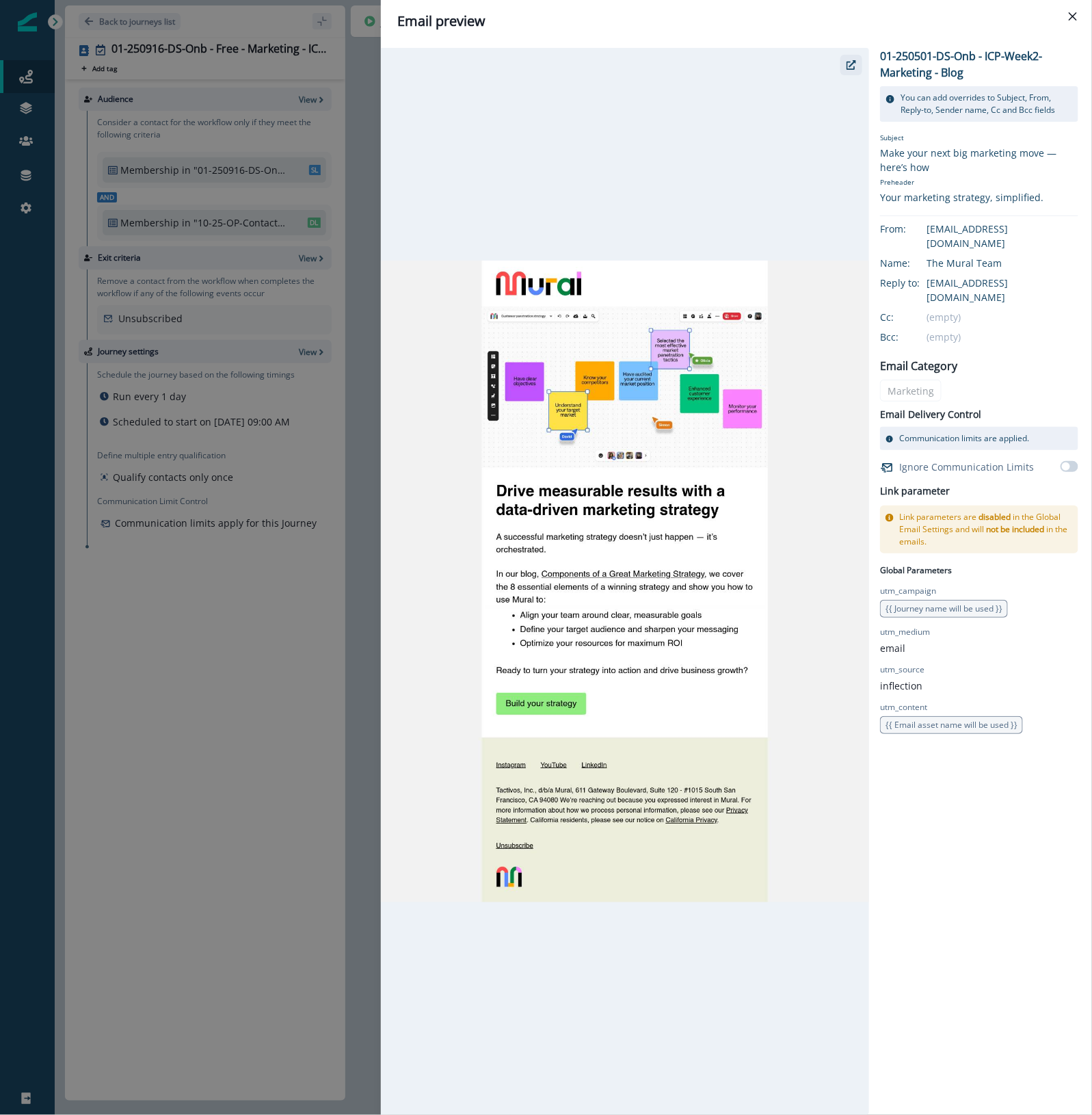
click at [850, 59] on button "button" at bounding box center [851, 65] width 22 height 21
click at [1081, 17] on button "Close" at bounding box center [1073, 16] width 22 height 22
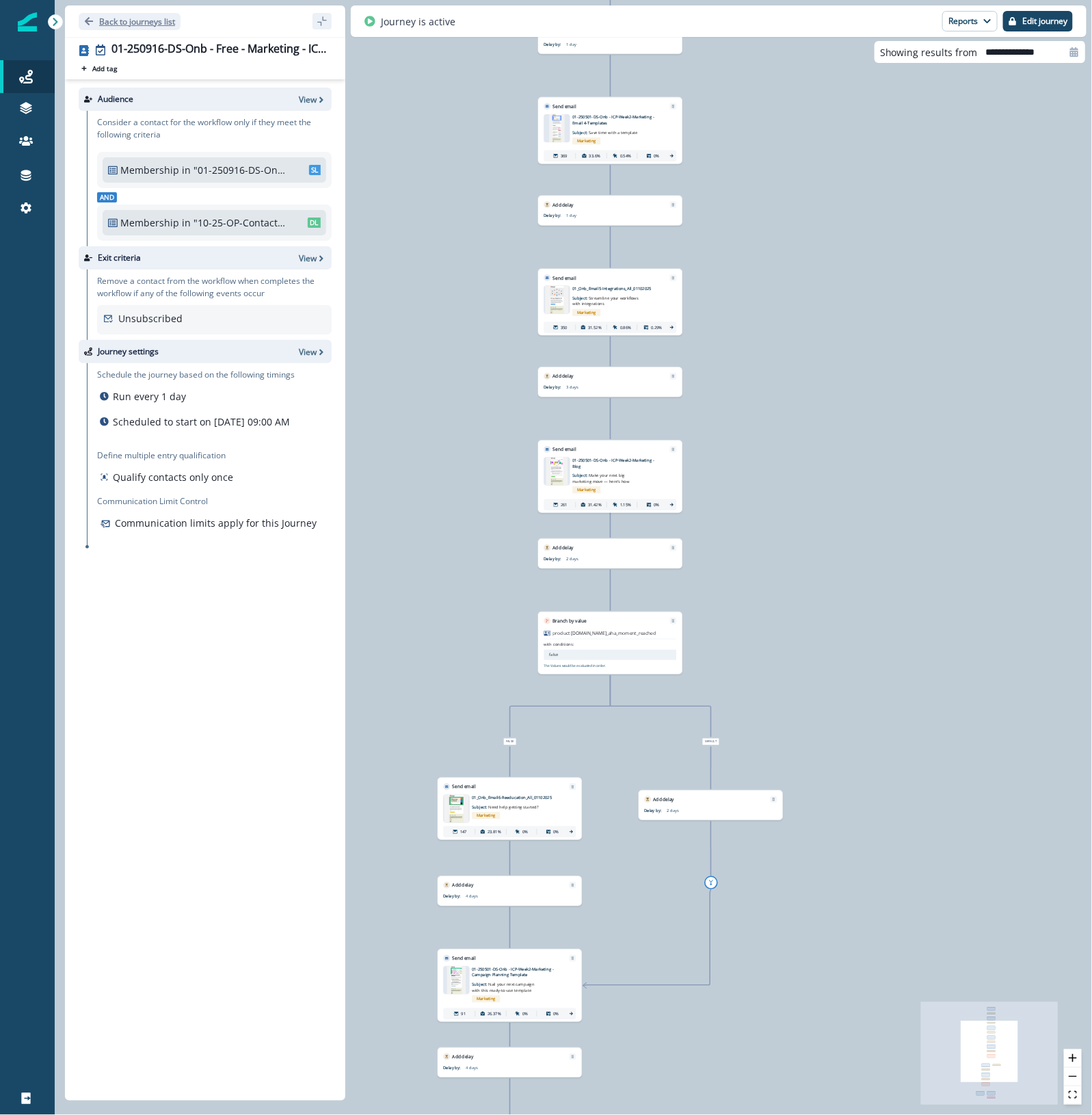
click at [123, 23] on p "Back to journeys list" at bounding box center [137, 22] width 76 height 11
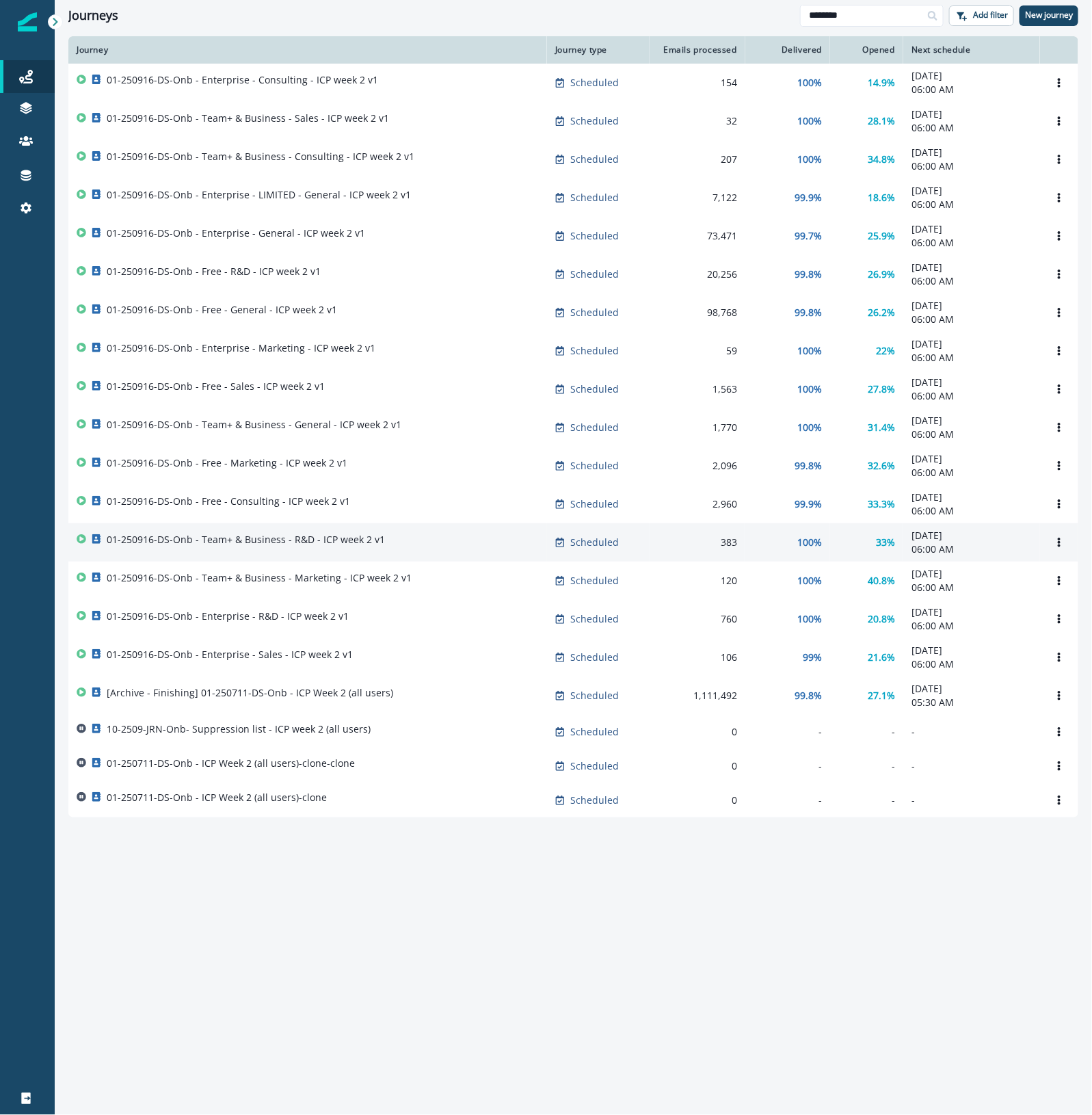
click at [346, 547] on p "01-250916-DS-Onb - Team+ & Business - R&D - ICP week 2 v1" at bounding box center [246, 539] width 278 height 14
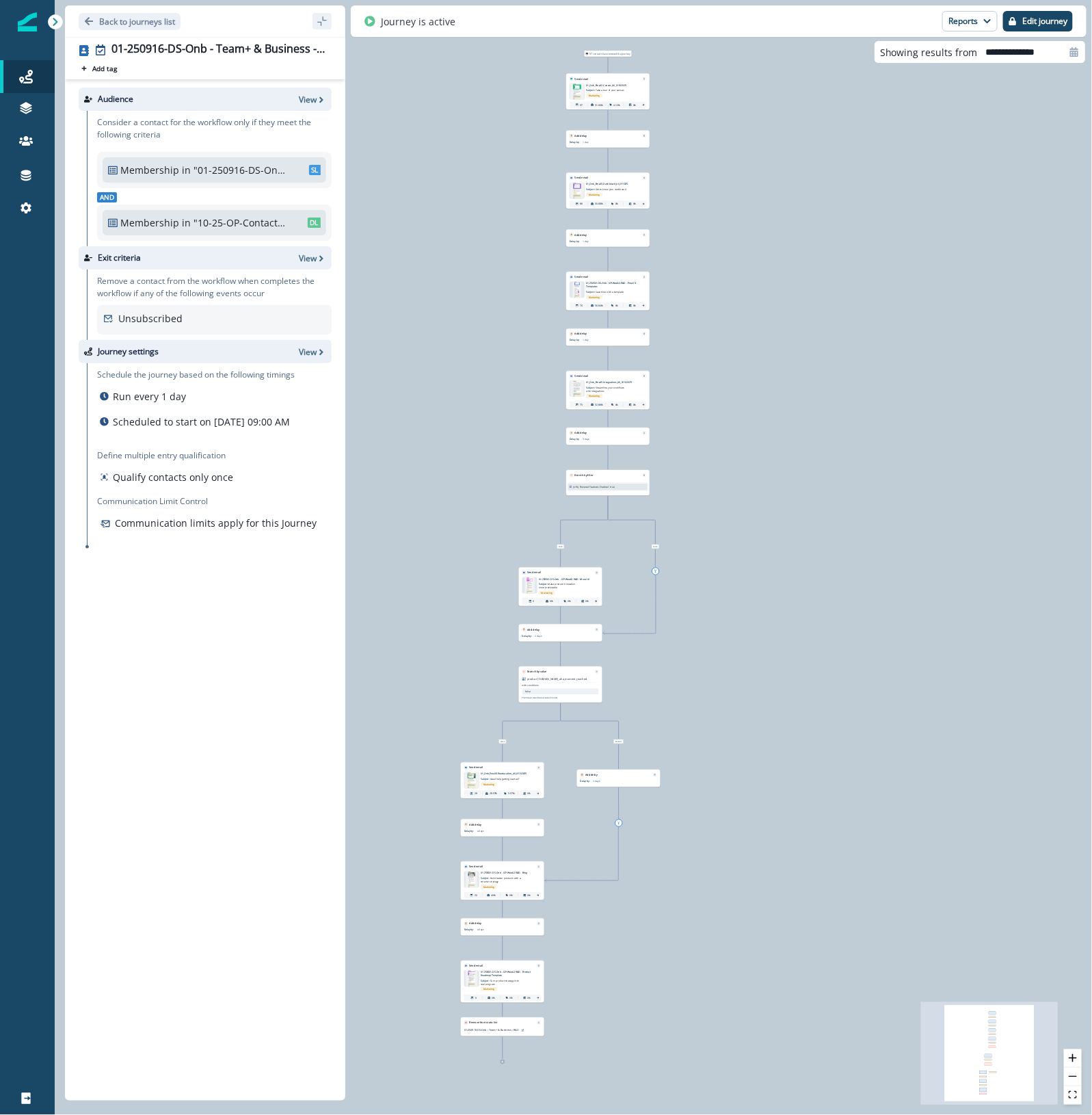
click at [470, 880] on img at bounding box center [472, 879] width 11 height 16
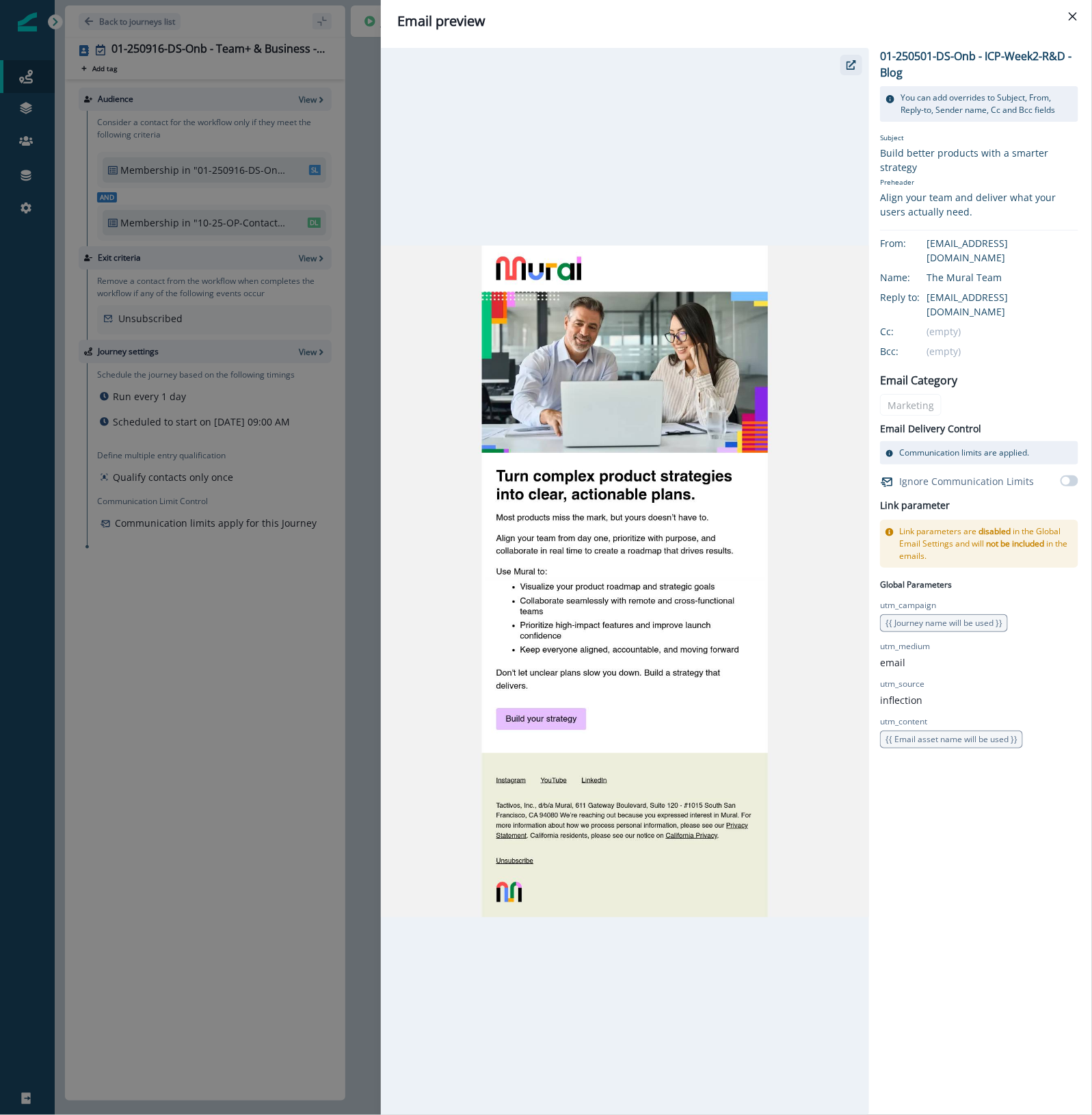
click at [849, 59] on button "button" at bounding box center [851, 65] width 22 height 21
click at [1069, 16] on icon "Close" at bounding box center [1073, 16] width 8 height 8
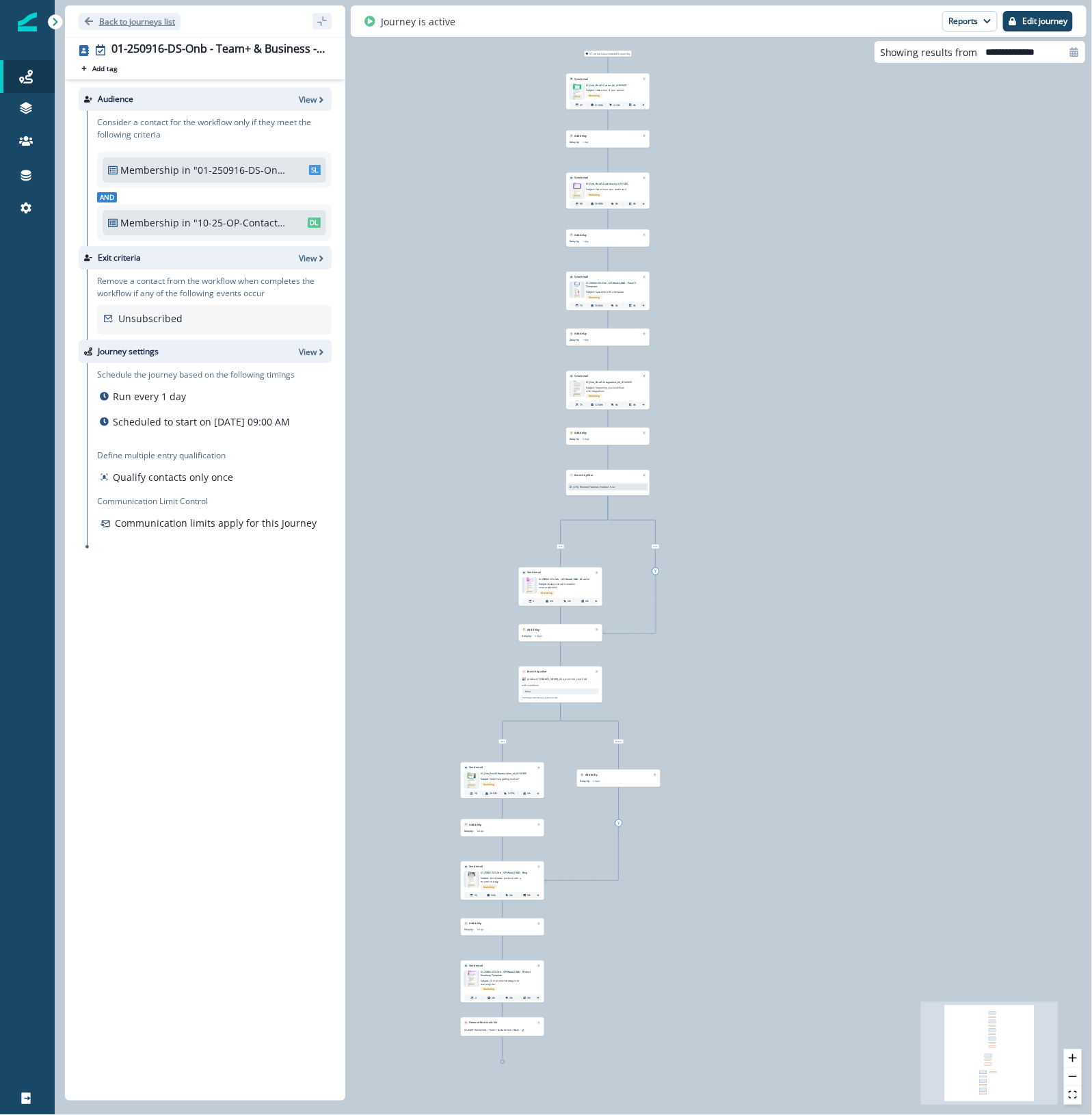
click at [137, 21] on p "Back to journeys list" at bounding box center [137, 22] width 76 height 11
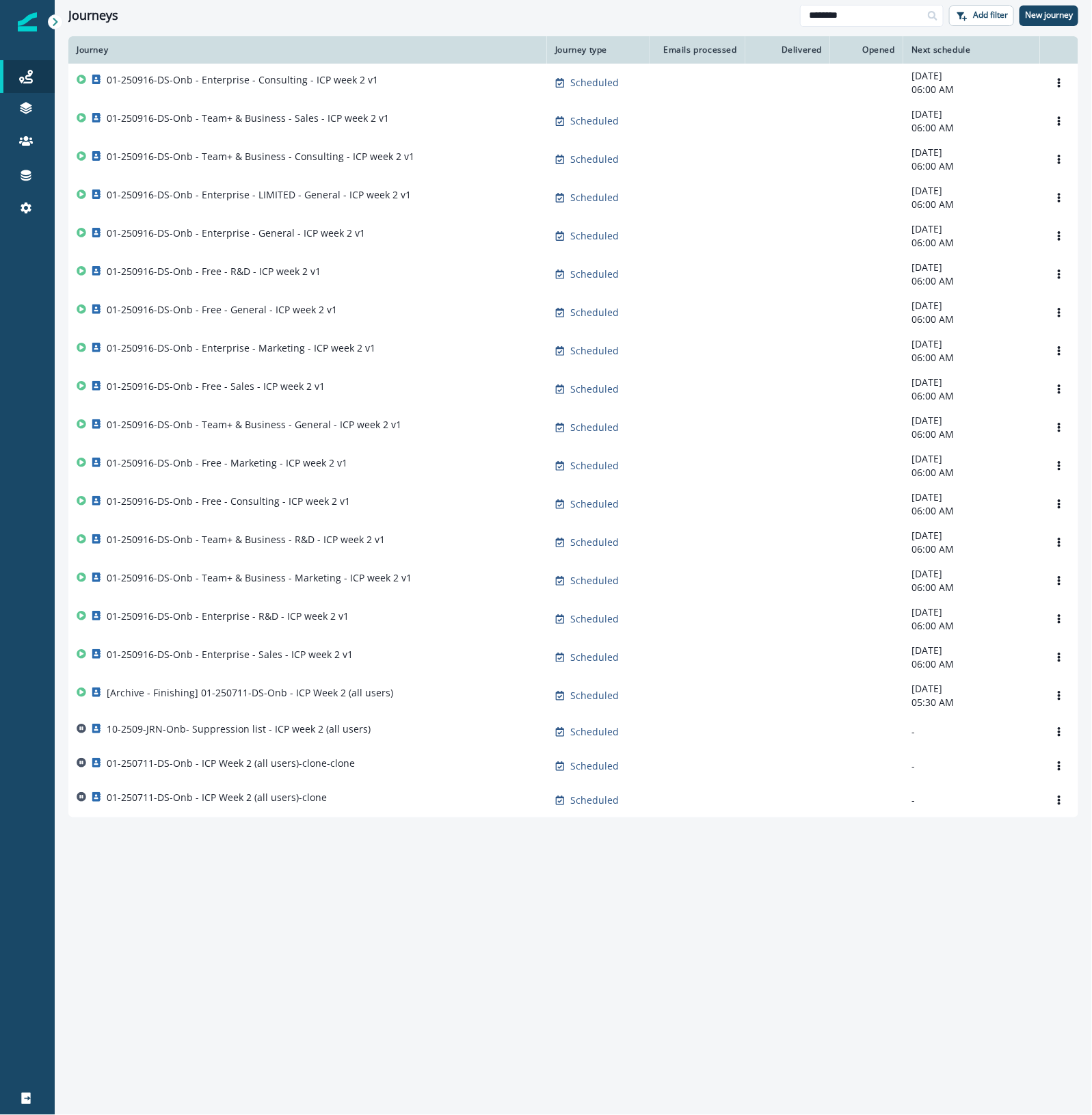
drag, startPoint x: 847, startPoint y: 18, endPoint x: 717, endPoint y: 19, distance: 130.0
click at [717, 17] on div "Journeys ******** Add filter New journey" at bounding box center [573, 15] width 1037 height 31
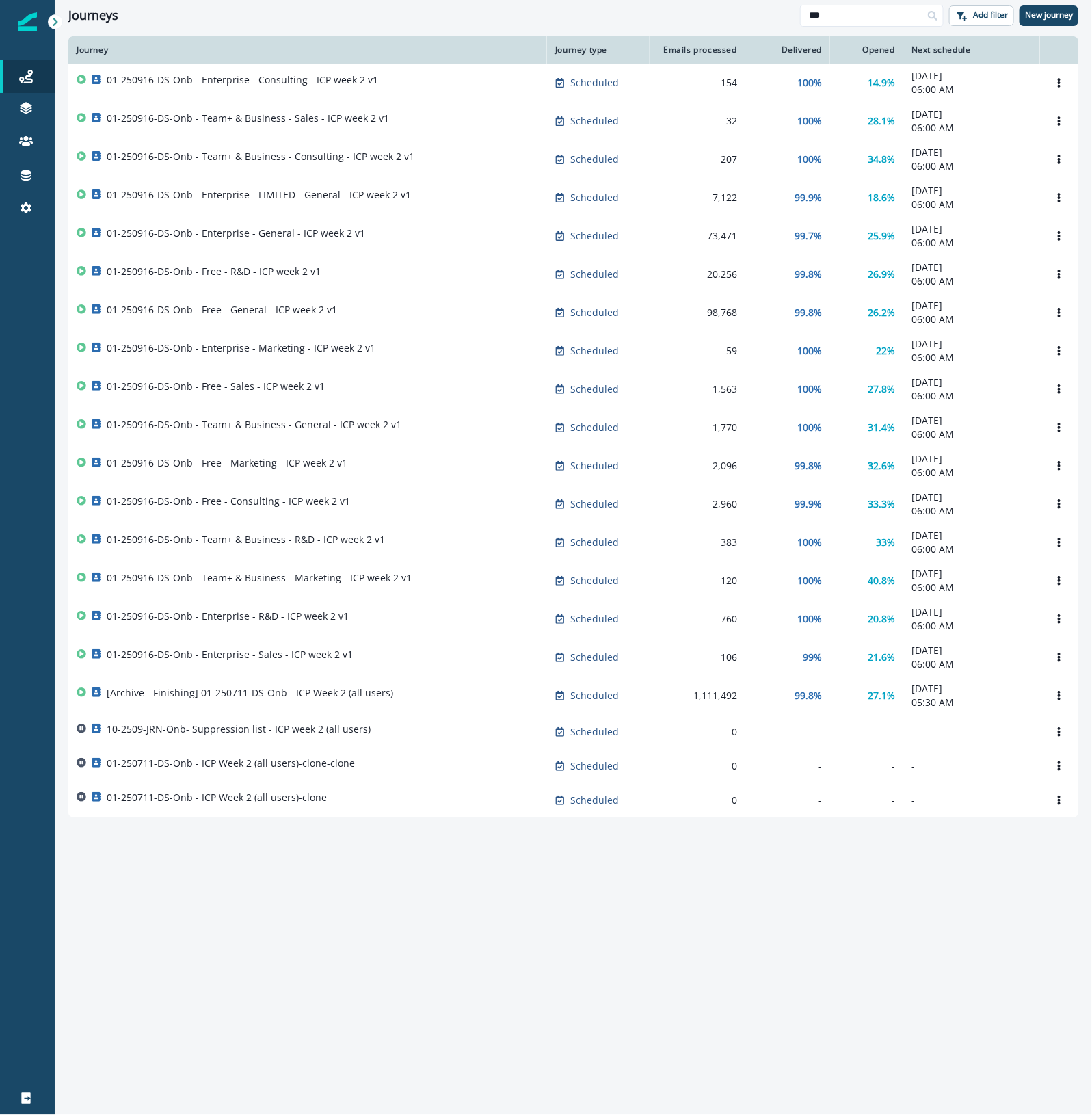
type input "***"
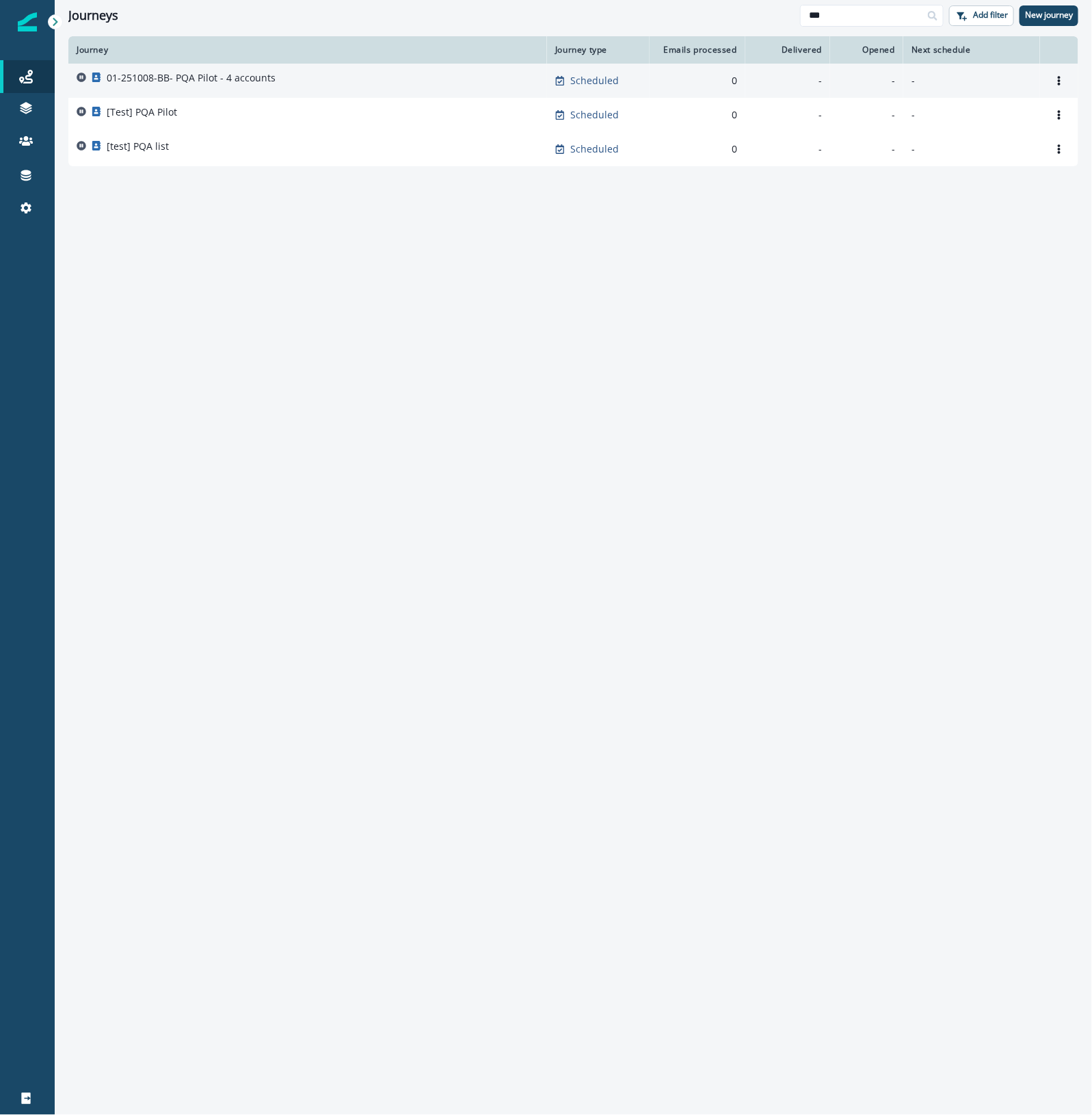
click at [343, 76] on div "01-251008-BB- PQA Pilot - 4 accounts" at bounding box center [307, 81] width 462 height 19
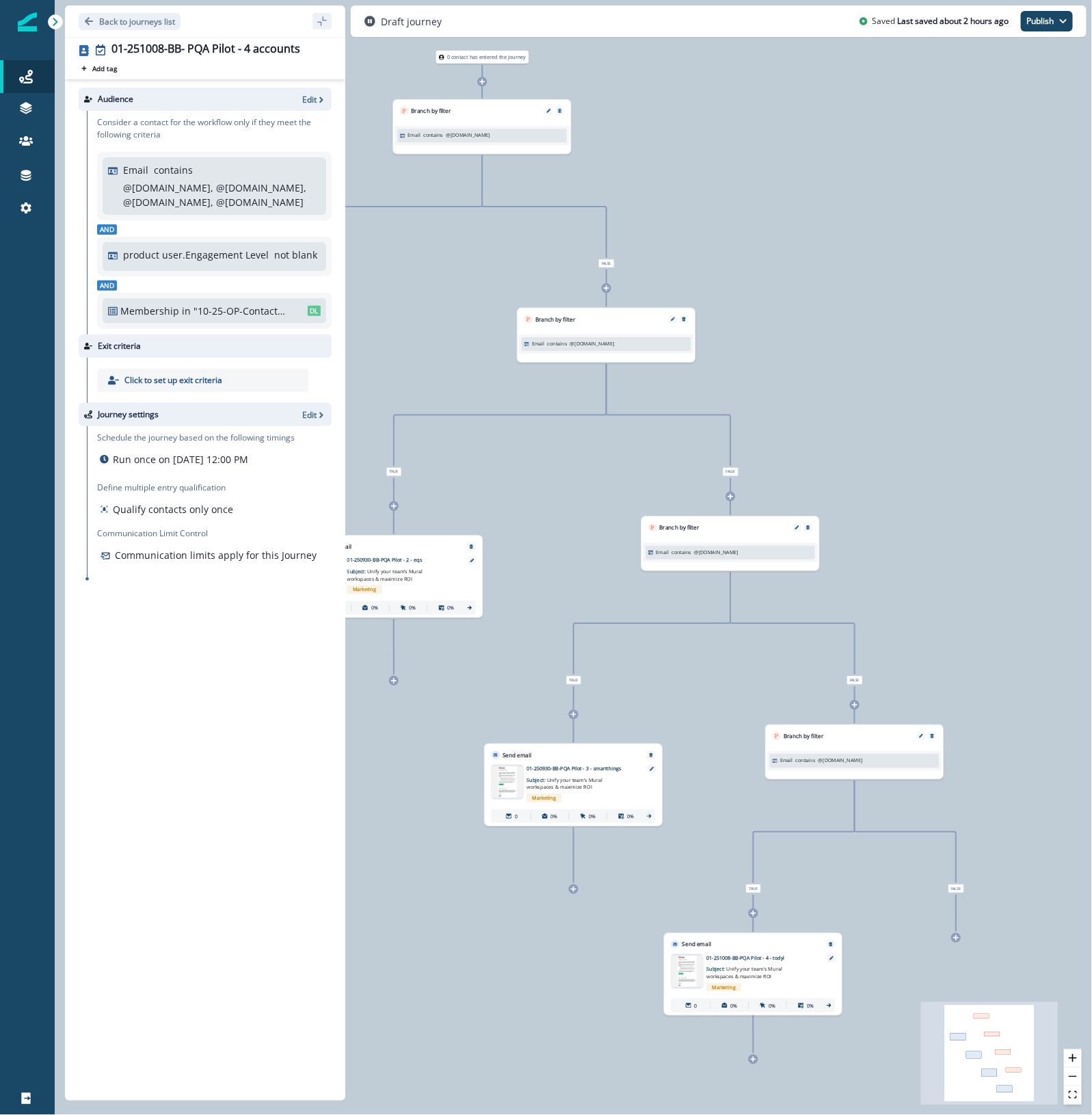
click at [227, 64] on div "Add tag Search or create tags" at bounding box center [205, 68] width 253 height 11
click at [231, 45] on div "01-251008-BB- PQA Pilot - 4 accounts" at bounding box center [206, 50] width 189 height 15
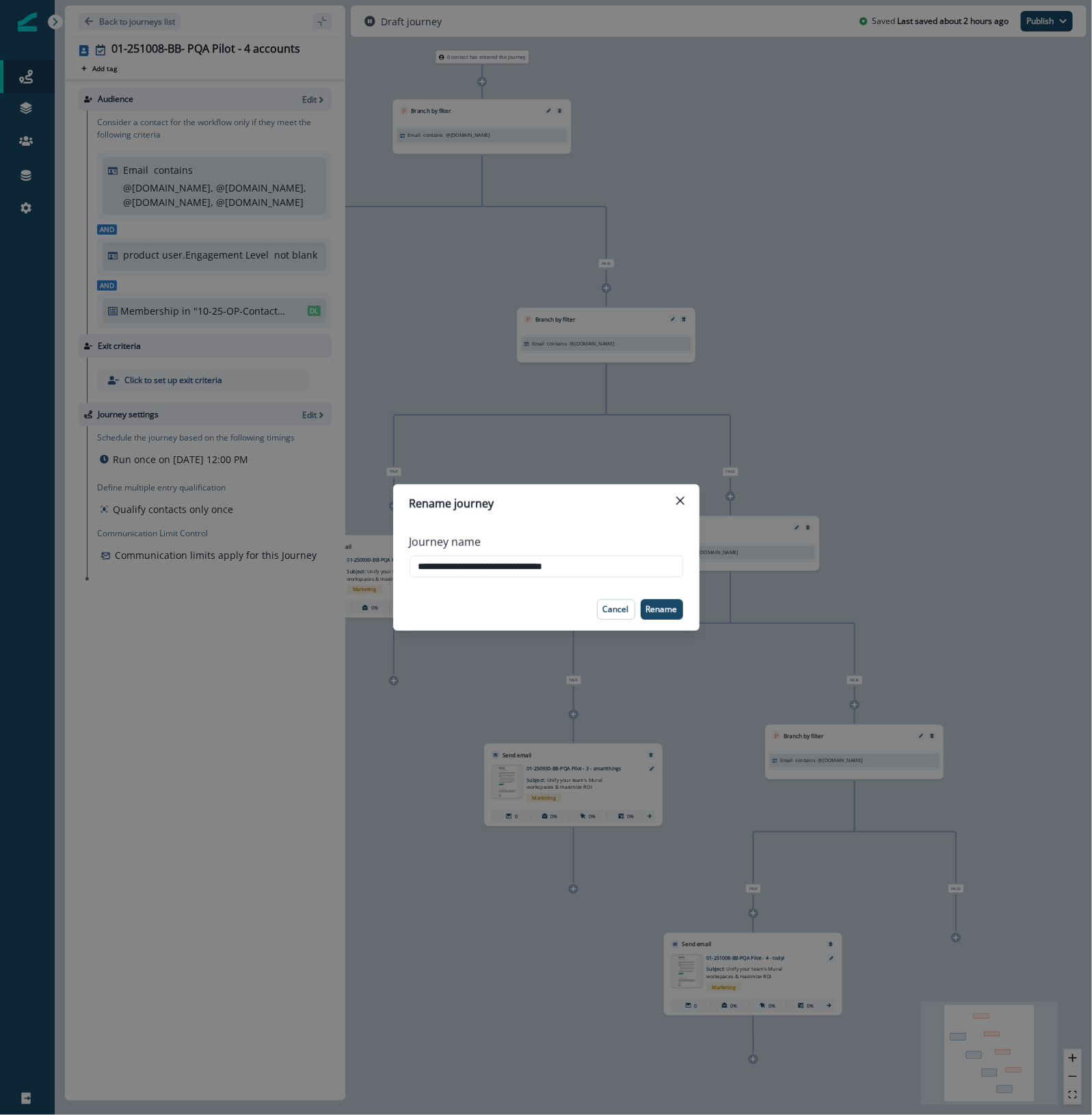
drag, startPoint x: 546, startPoint y: 560, endPoint x: 214, endPoint y: 551, distance: 332.1
click at [214, 551] on div "**********" at bounding box center [546, 557] width 1092 height 1115
click at [675, 498] on button "Close" at bounding box center [680, 500] width 22 height 22
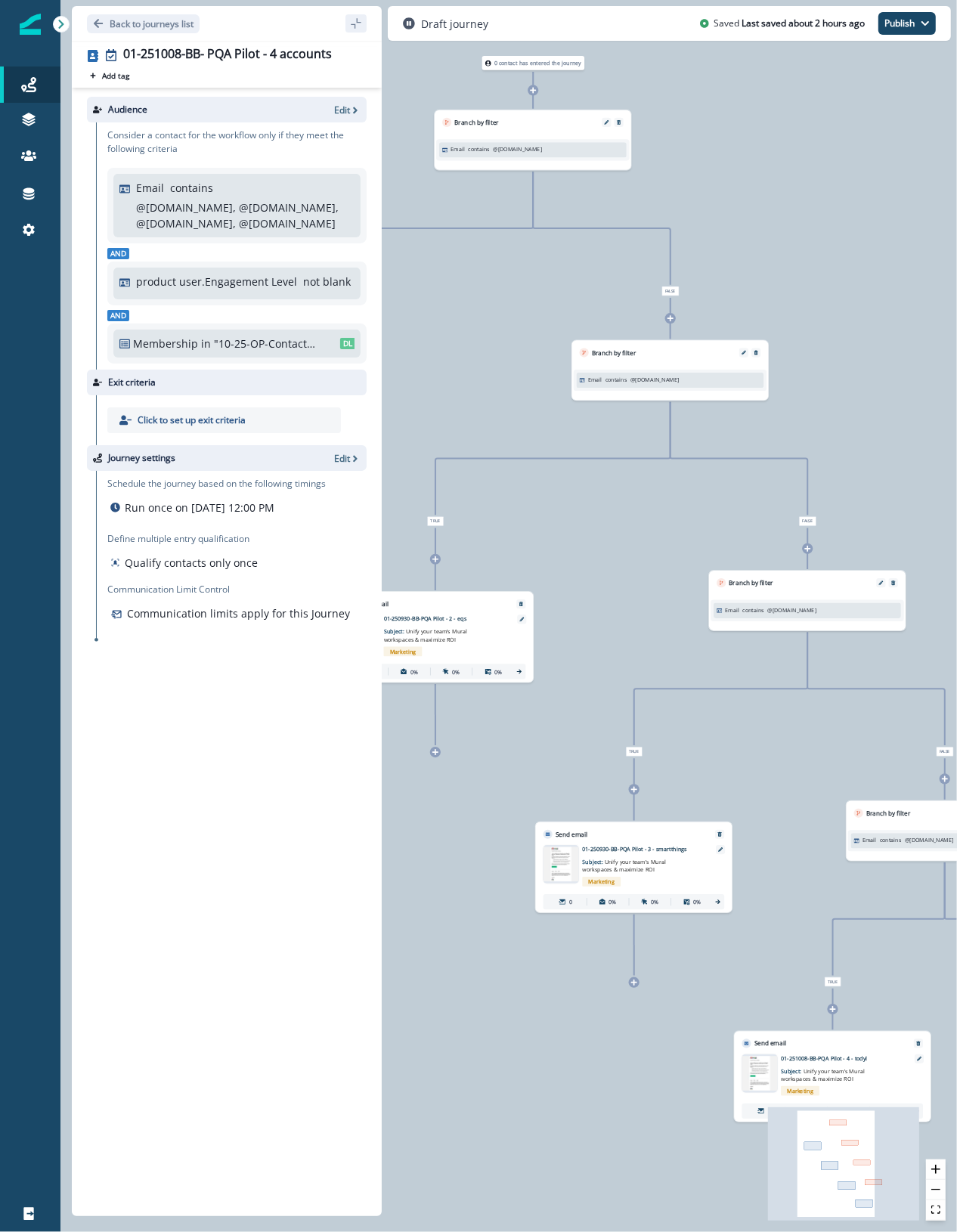
click at [814, 174] on div "0 contact has entered the journey Branch by filter Email contains @sievo.com Tr…" at bounding box center [508, 616] width 897 height 1232
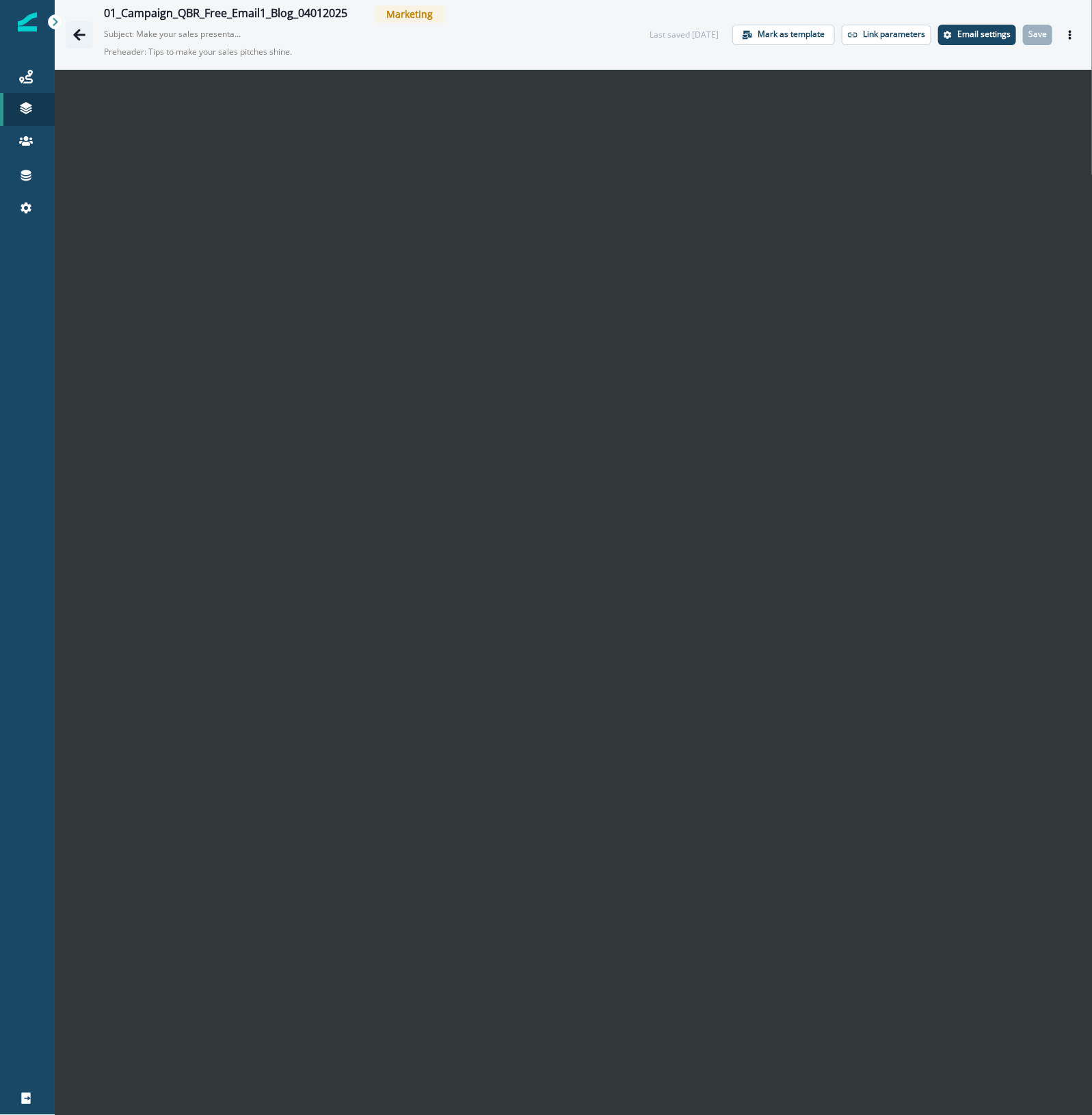
click at [80, 39] on icon "Go back" at bounding box center [79, 35] width 14 height 14
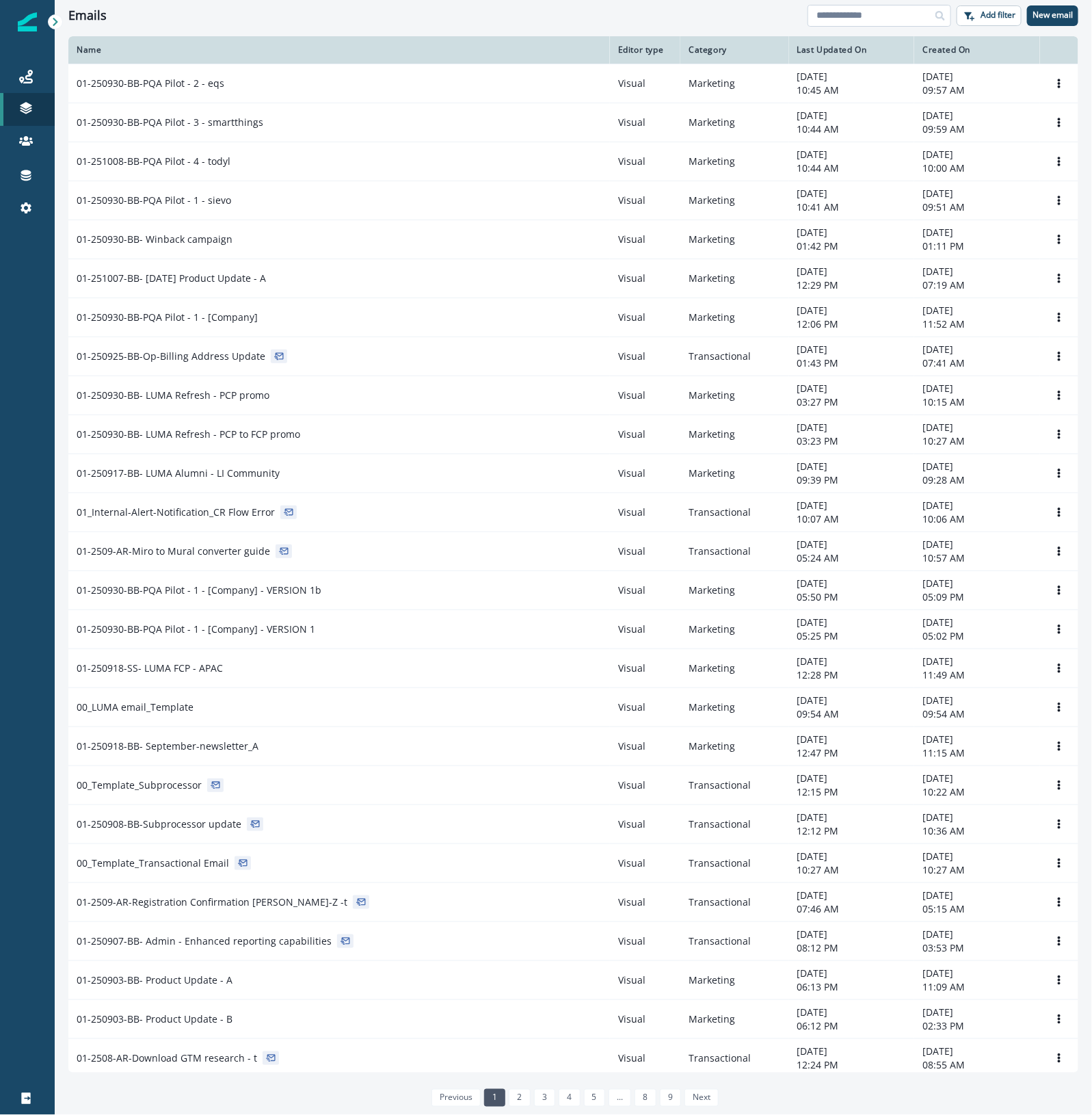
click at [873, 18] on input at bounding box center [879, 15] width 144 height 22
type input "********"
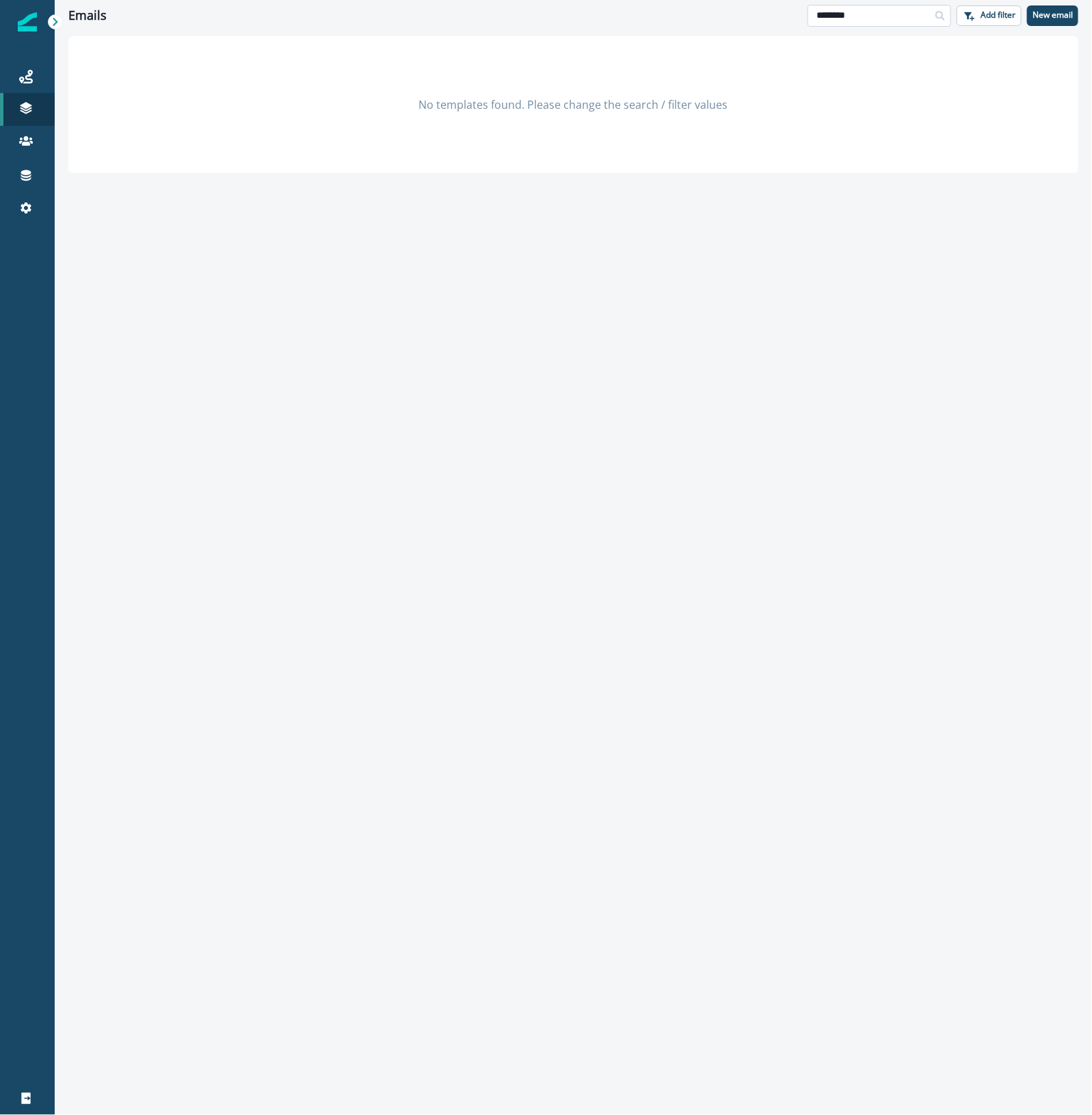
click at [867, 18] on input "********" at bounding box center [879, 15] width 144 height 22
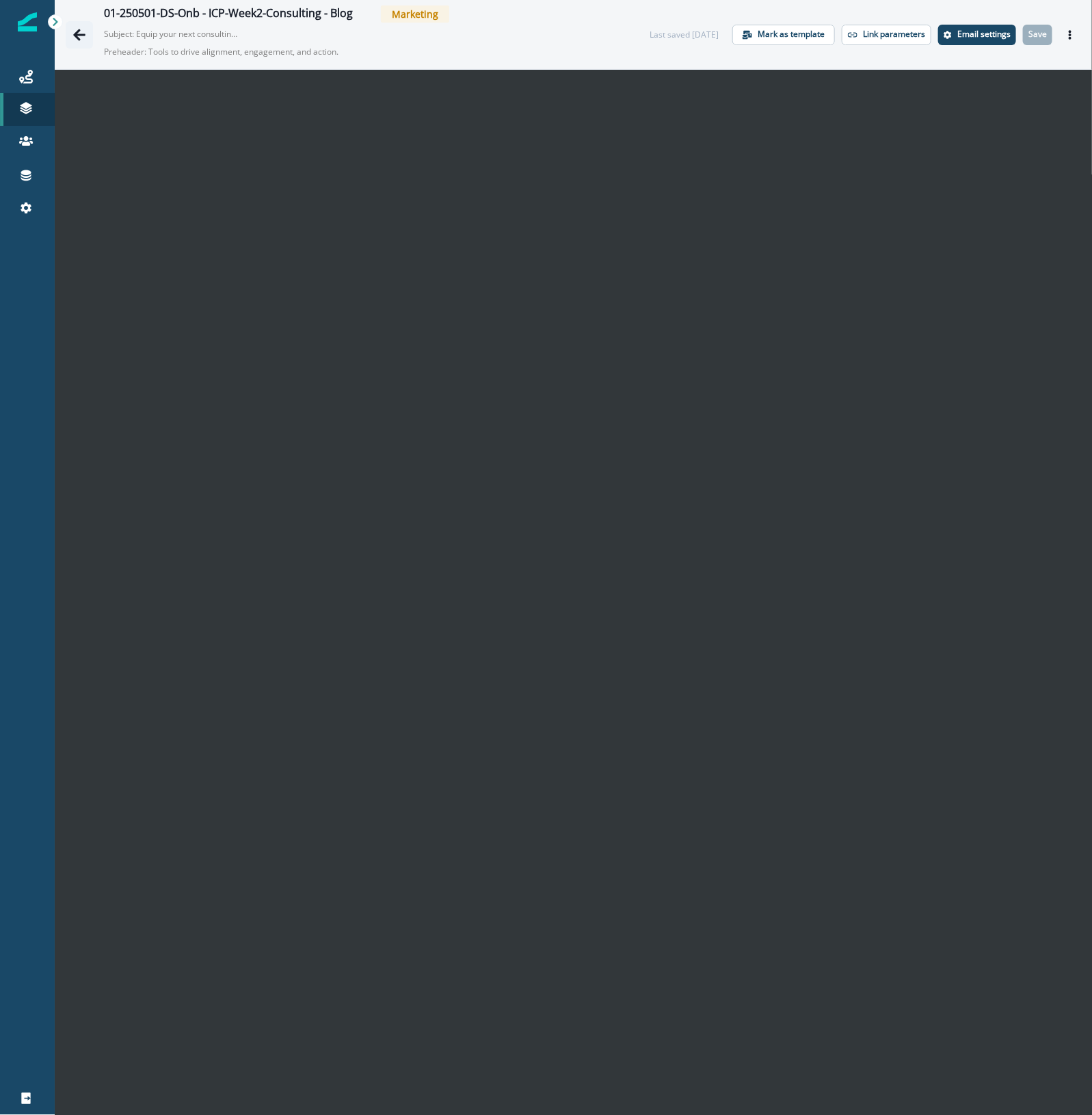
click at [80, 31] on icon "Go back" at bounding box center [79, 35] width 12 height 11
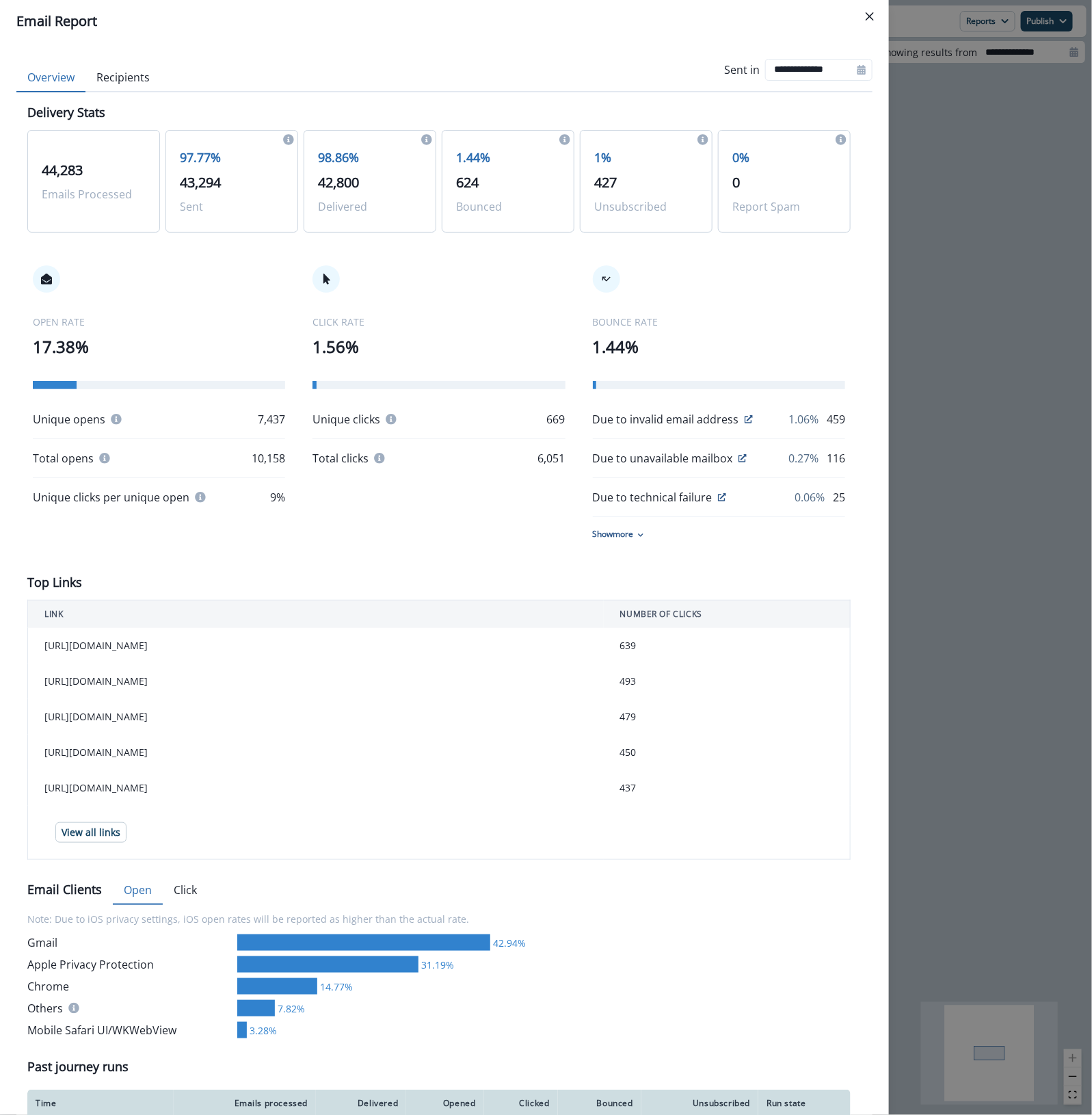
click at [1016, 301] on div "**********" at bounding box center [546, 557] width 1092 height 1115
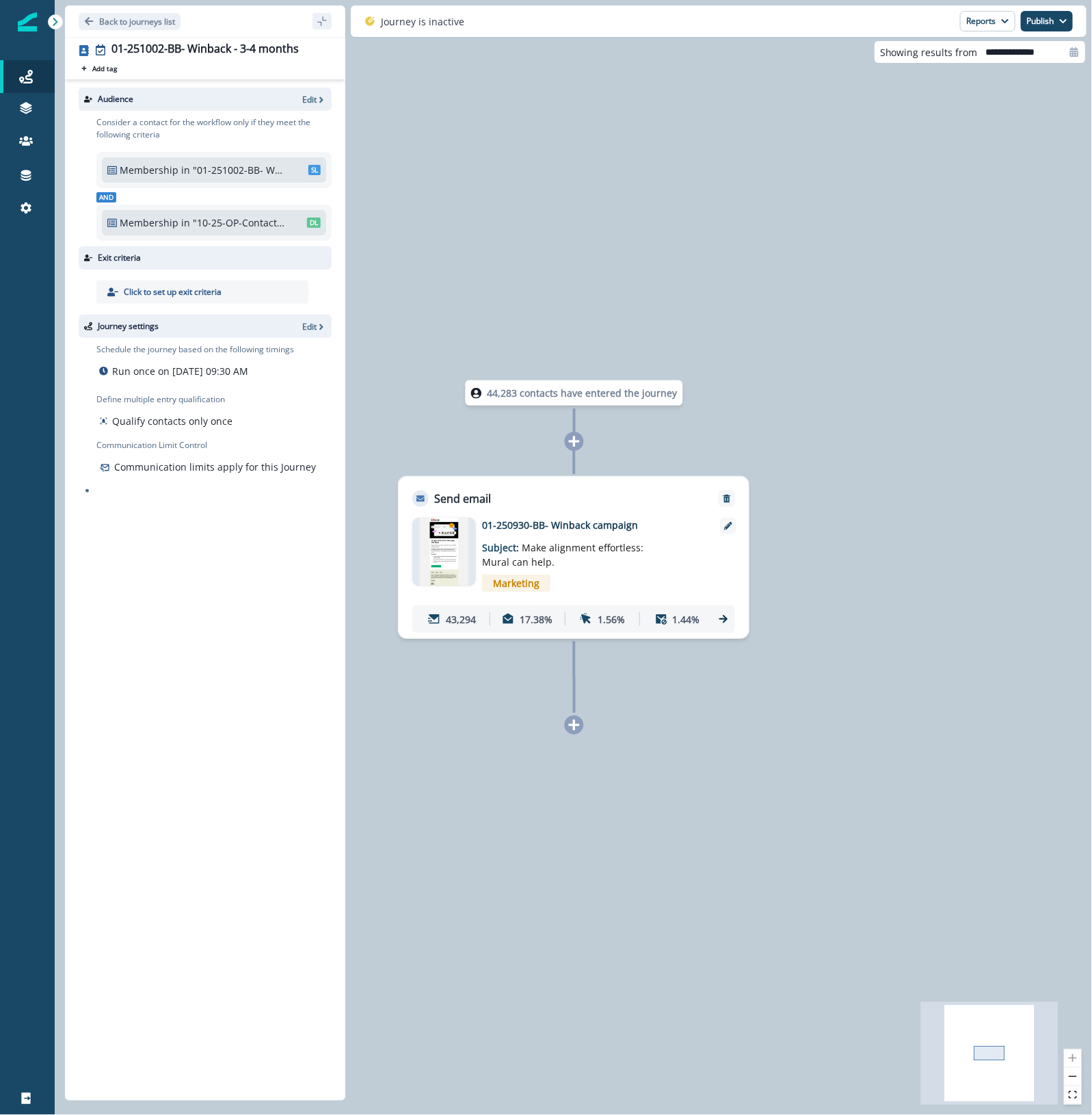
drag, startPoint x: 141, startPoint y: 18, endPoint x: 25, endPoint y: 5, distance: 116.7
click at [141, 18] on p "Back to journeys list" at bounding box center [137, 22] width 76 height 11
